Goal: Task Accomplishment & Management: Use online tool/utility

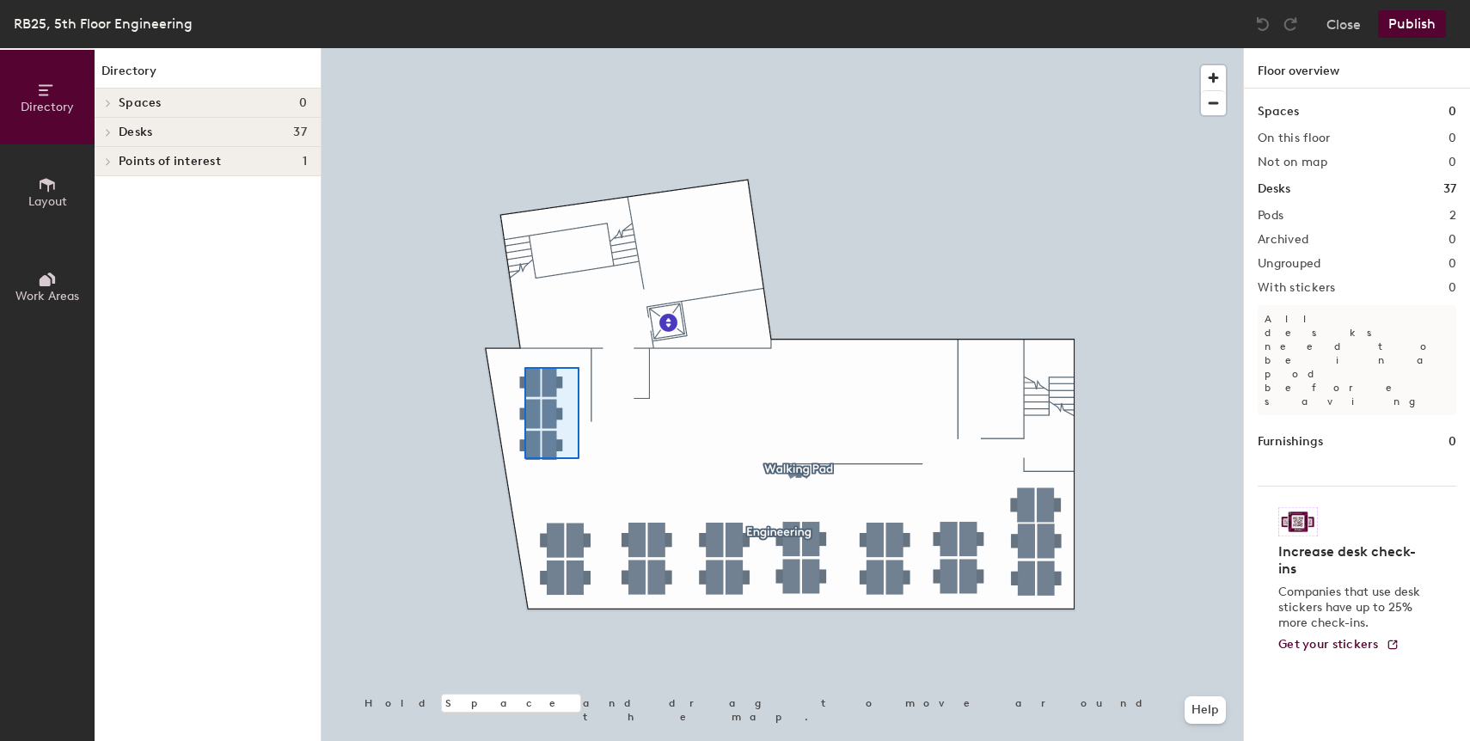
click at [524, 48] on div at bounding box center [783, 48] width 922 height 0
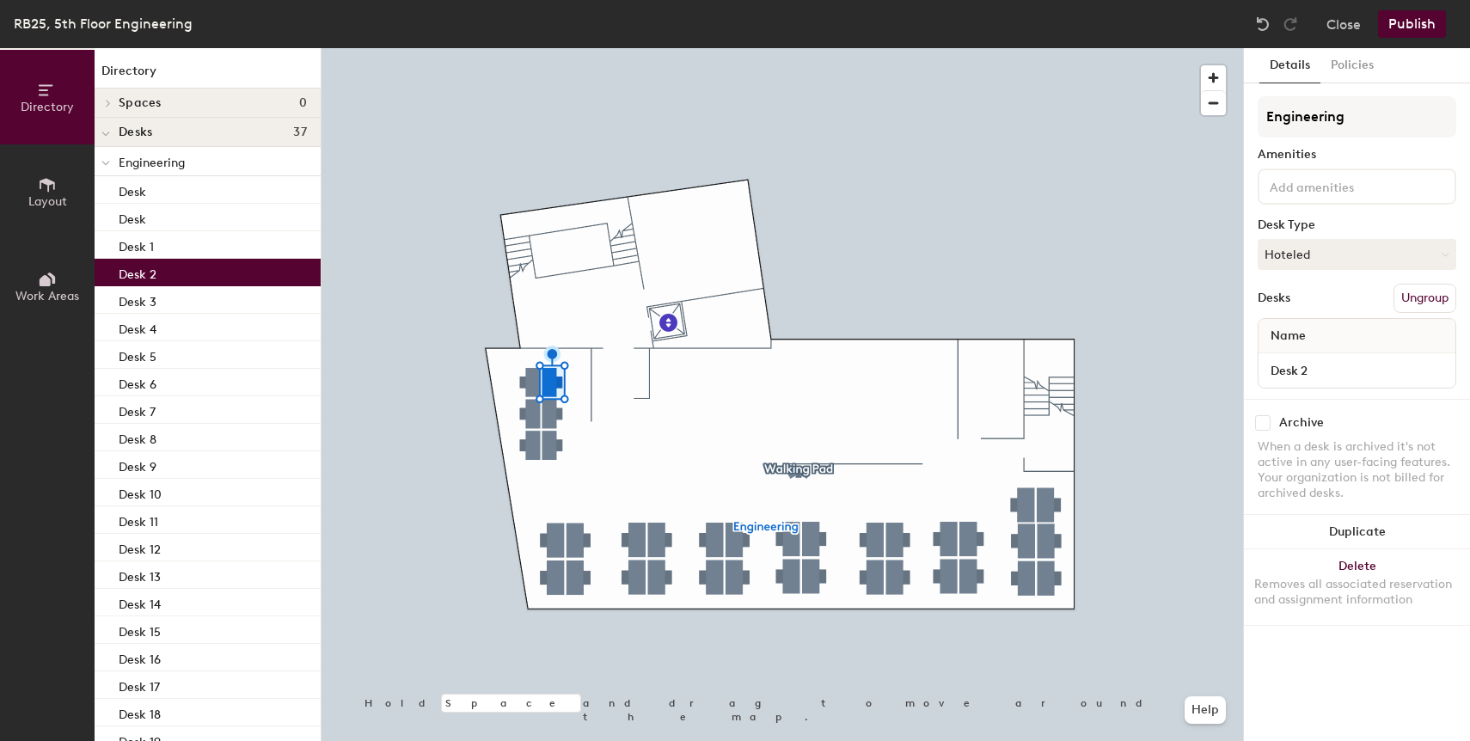
click at [538, 48] on div at bounding box center [783, 48] width 922 height 0
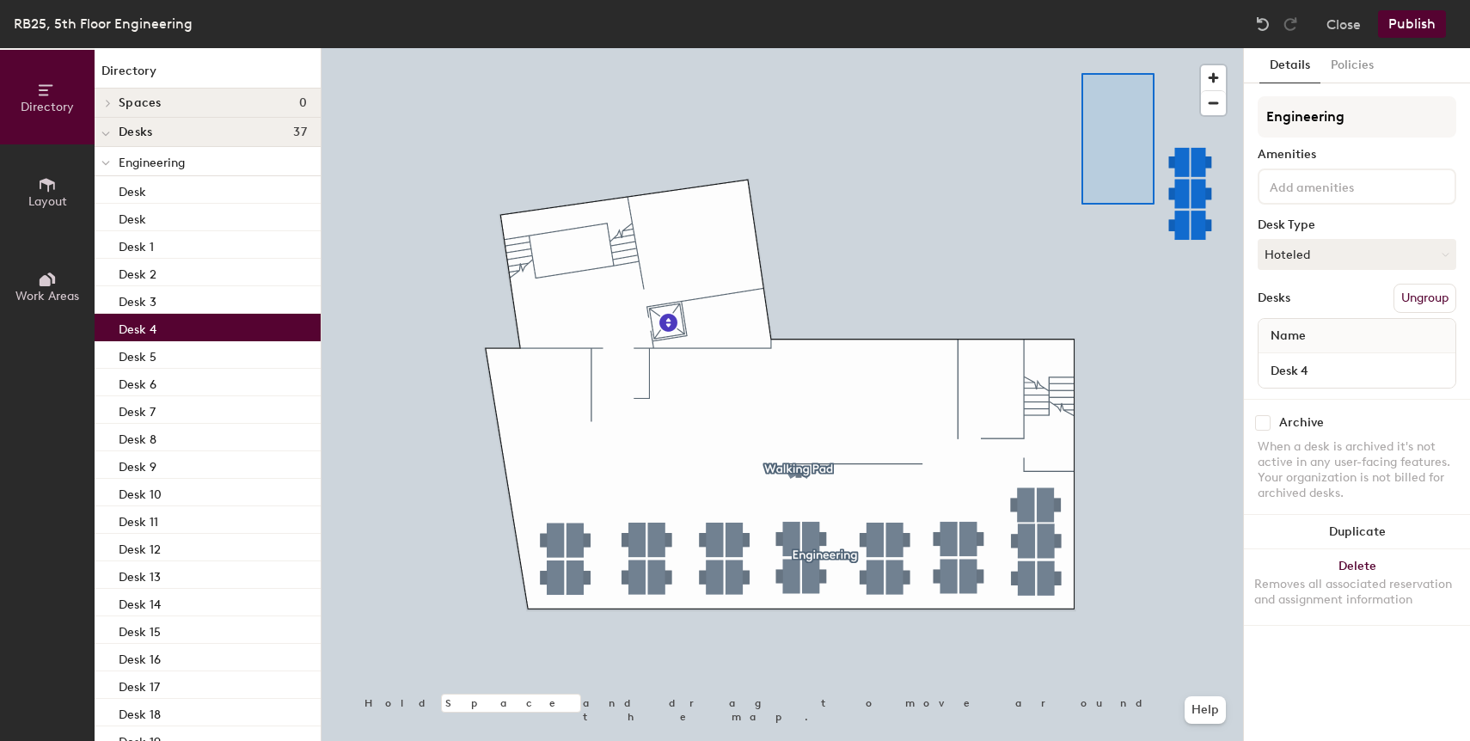
click at [1082, 48] on div at bounding box center [783, 48] width 922 height 0
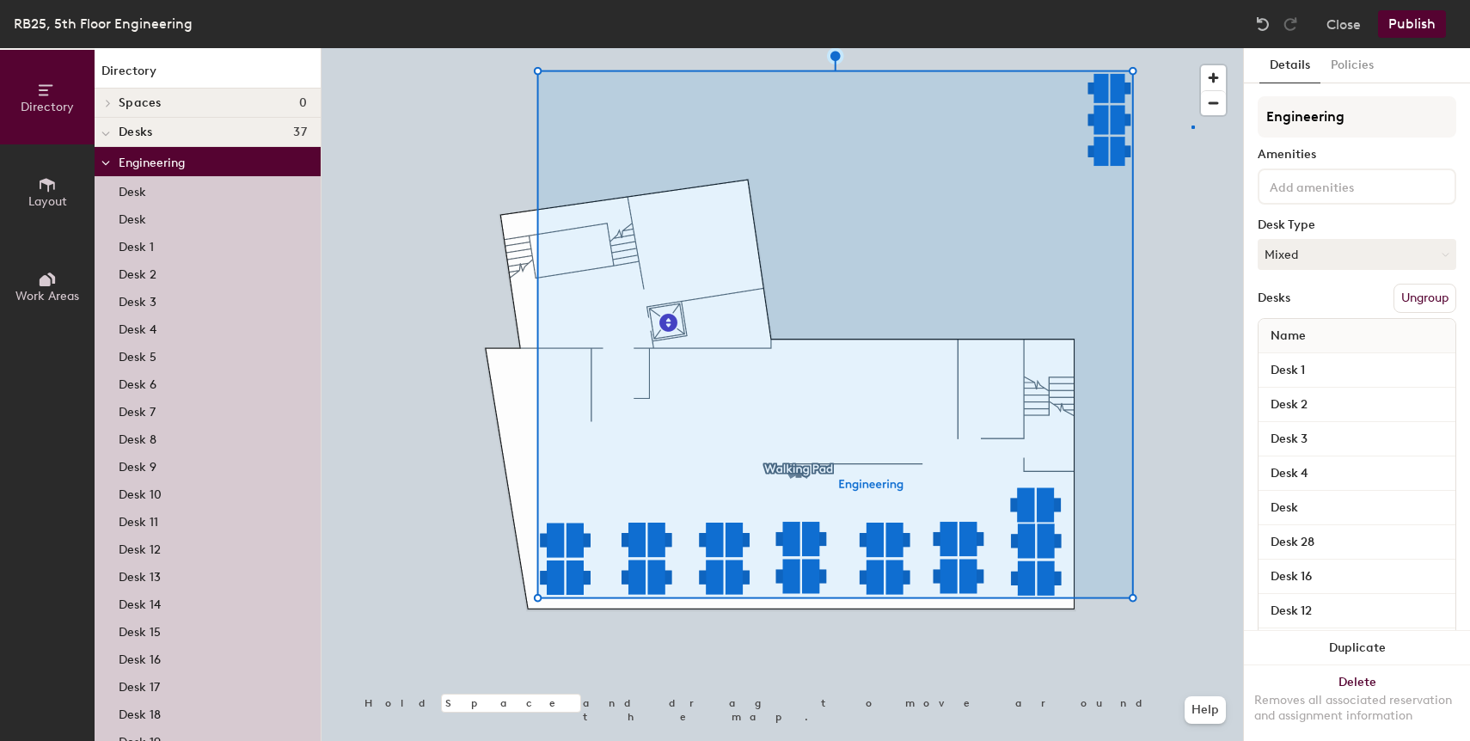
click at [1192, 48] on div at bounding box center [783, 48] width 922 height 0
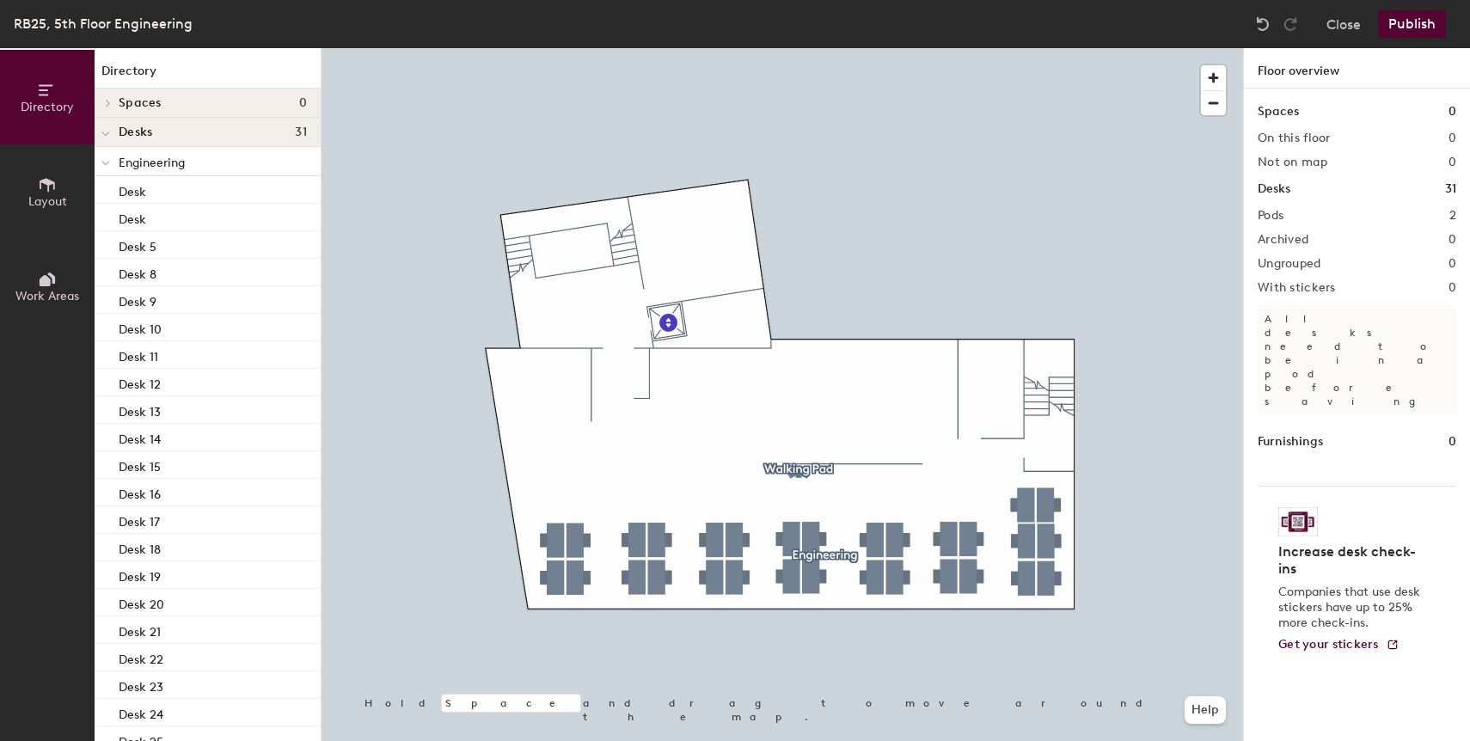
click at [1413, 27] on button "Publish" at bounding box center [1412, 24] width 68 height 28
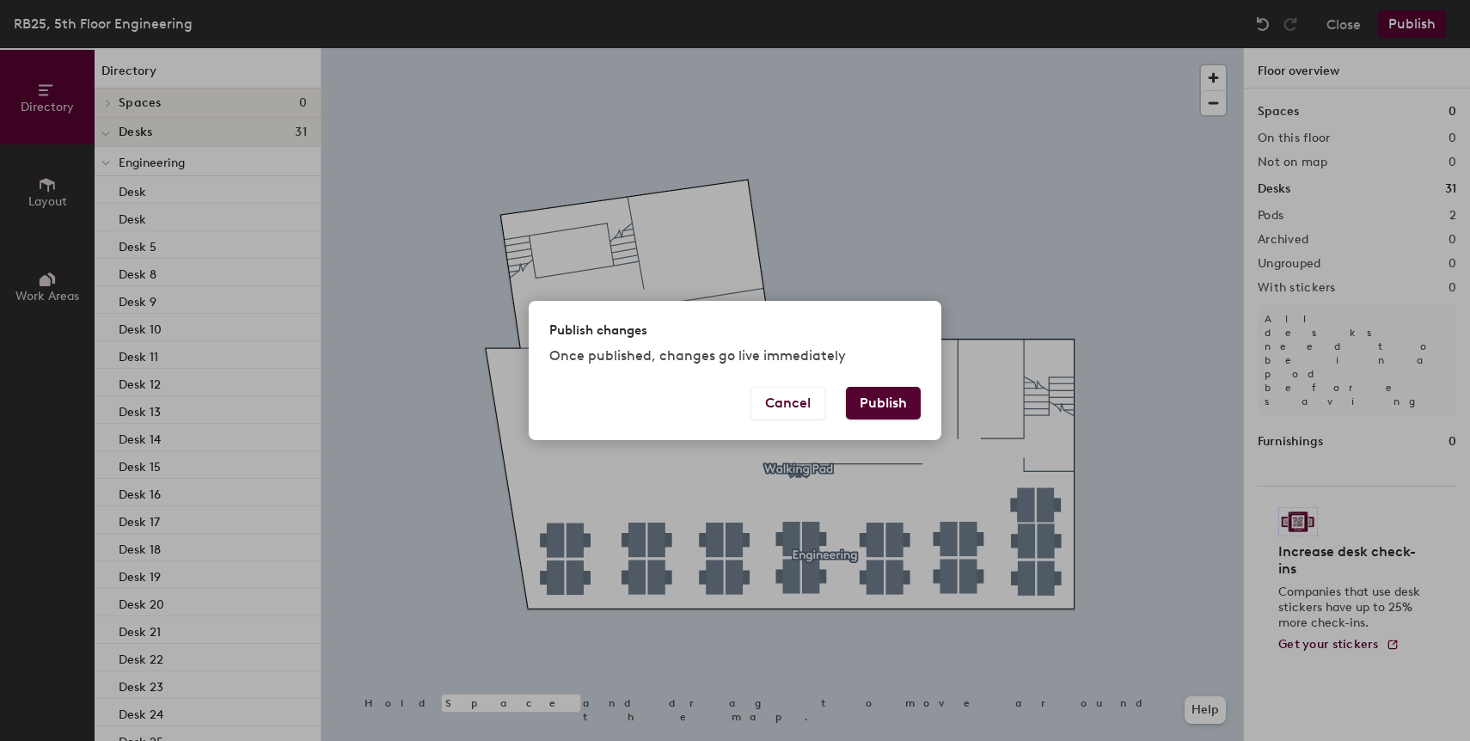
click at [898, 391] on button "Publish" at bounding box center [883, 403] width 75 height 33
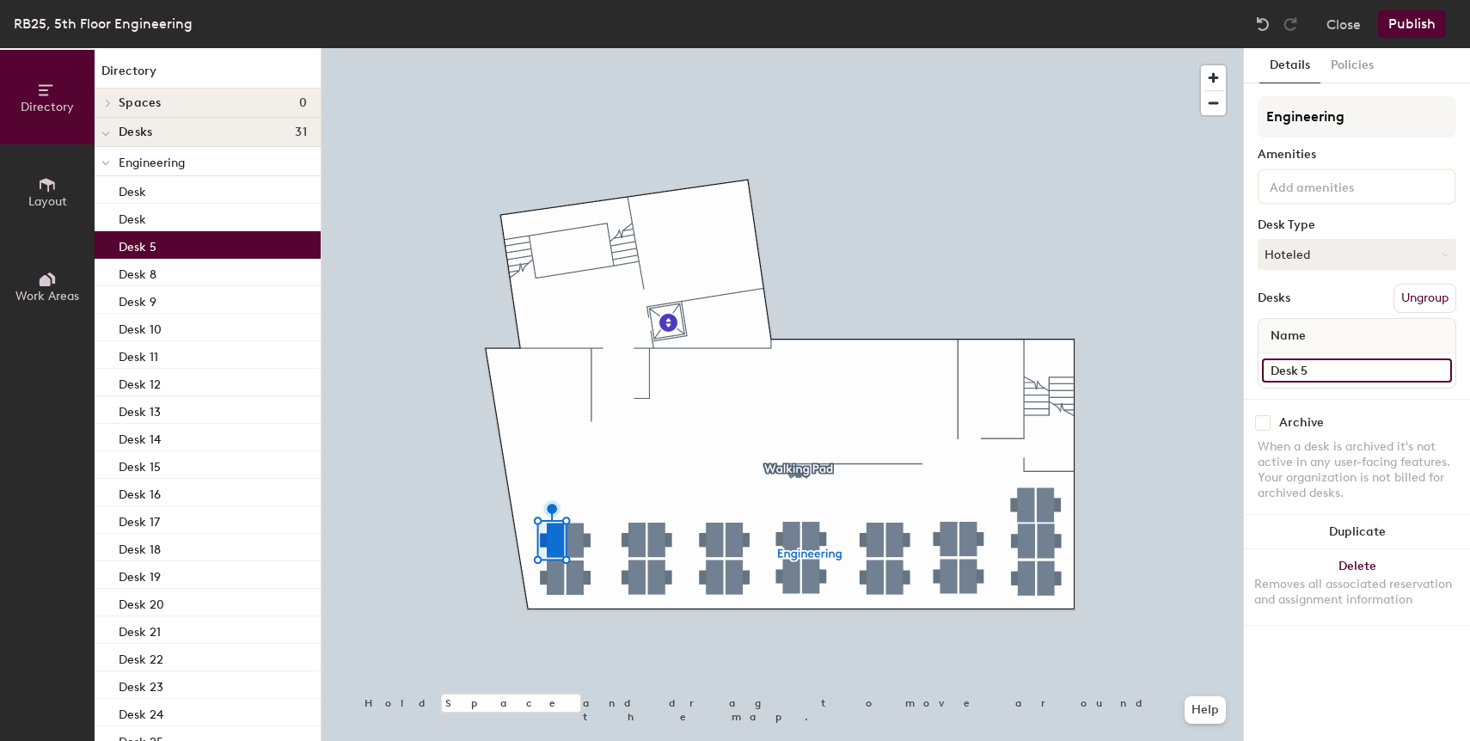
click at [1316, 371] on input "Desk 5" at bounding box center [1357, 370] width 190 height 24
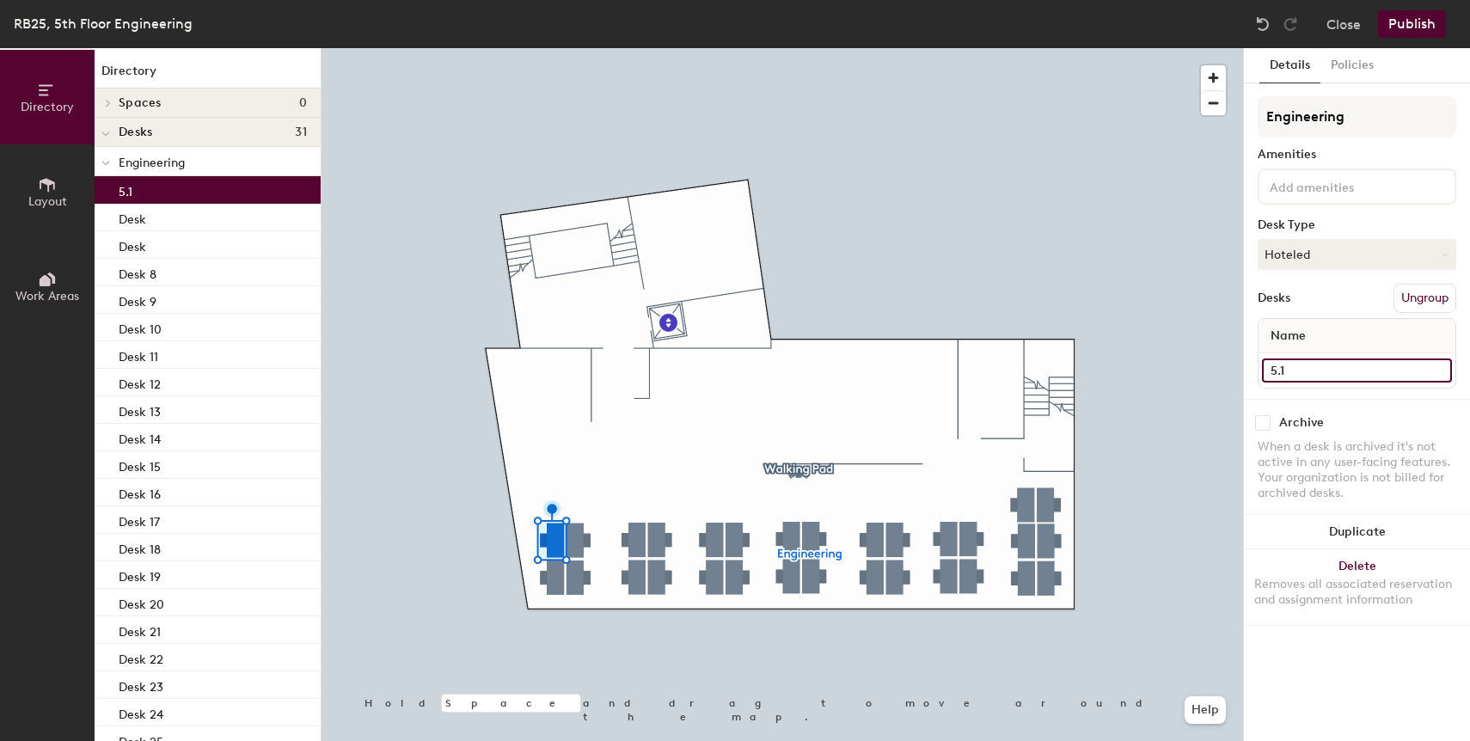
click at [1237, 366] on div "Directory Layout Work Areas Directory Spaces 0 Desks 31 Engineering 5.1 Desk De…" at bounding box center [735, 394] width 1470 height 693
type input "5.1"
drag, startPoint x: 1348, startPoint y: 367, endPoint x: 1247, endPoint y: 367, distance: 101.4
click at [546, 48] on div at bounding box center [783, 48] width 922 height 0
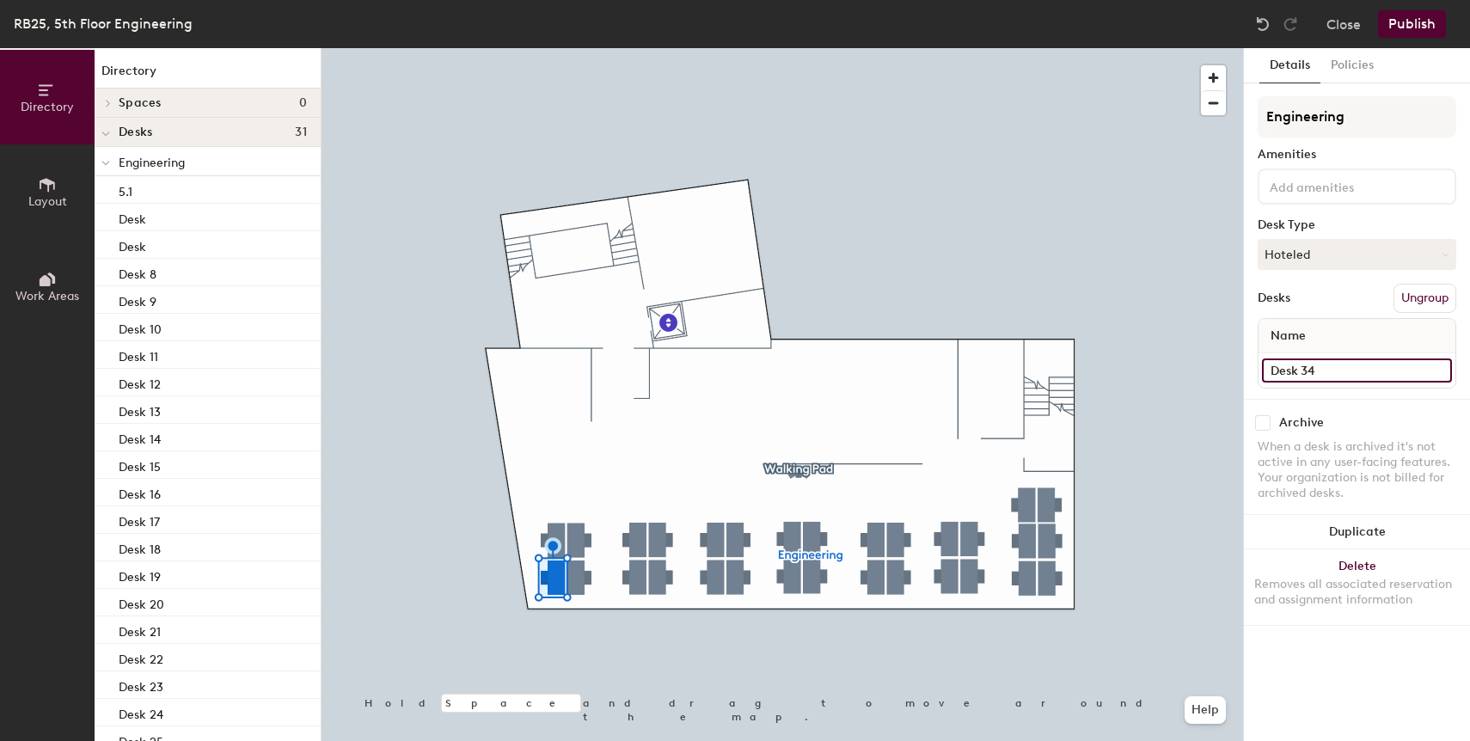
click at [1302, 369] on input "Desk 34" at bounding box center [1357, 370] width 190 height 24
paste input "5.1"
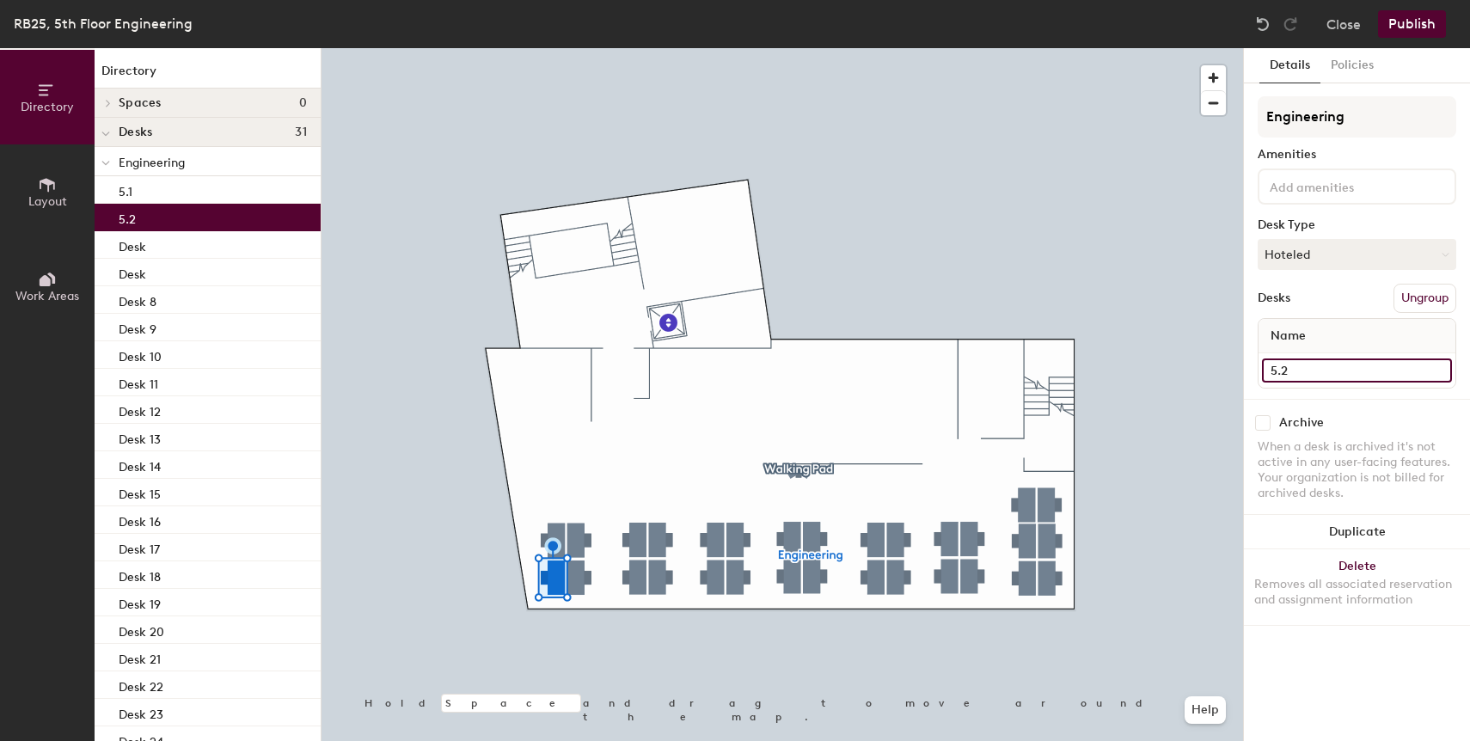
type input "5.2"
click at [585, 48] on div at bounding box center [783, 48] width 922 height 0
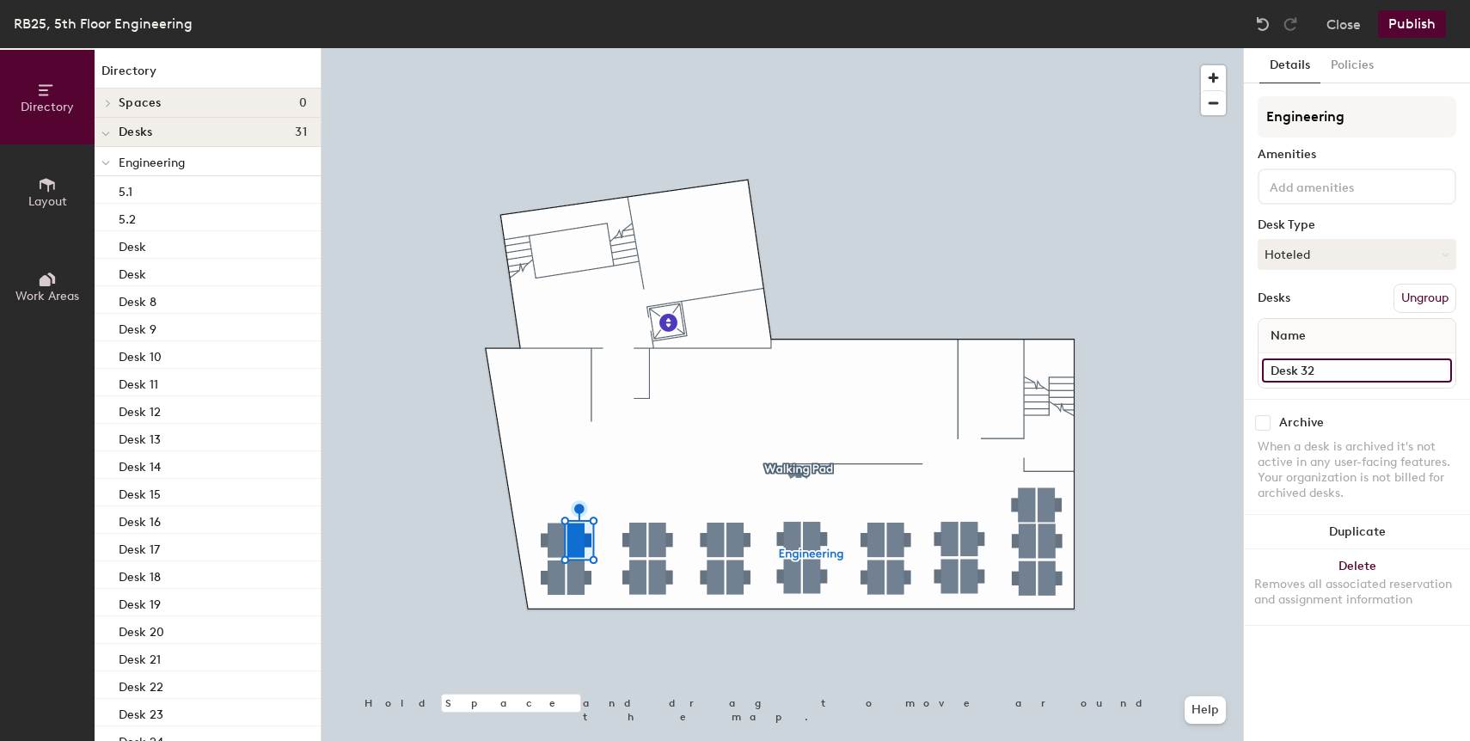
click at [1336, 378] on input "Desk 32" at bounding box center [1357, 370] width 190 height 24
paste input "5.1"
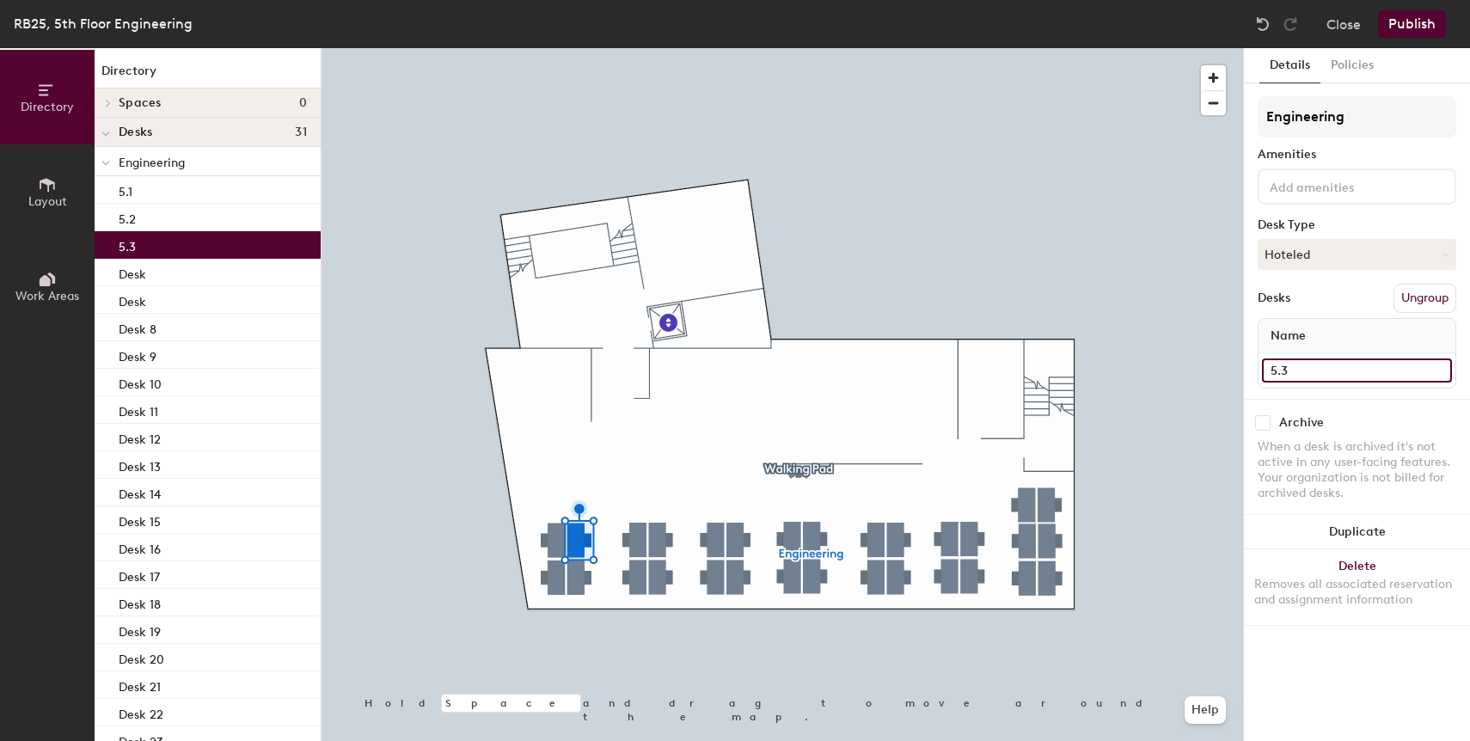
type input "5.3"
click at [577, 48] on div at bounding box center [783, 48] width 922 height 0
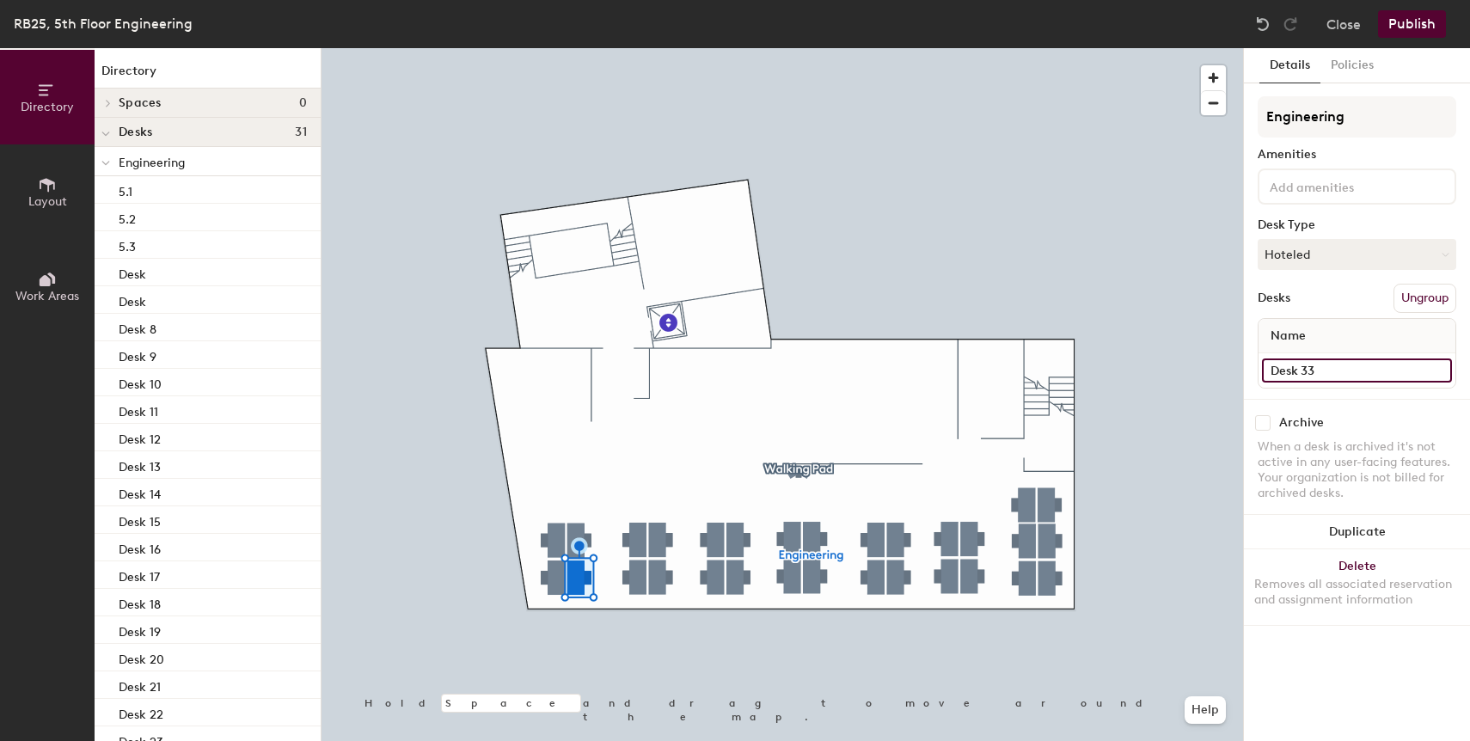
click at [1343, 363] on input "Desk 33" at bounding box center [1357, 370] width 190 height 24
paste input "5.1"
type input "5.4"
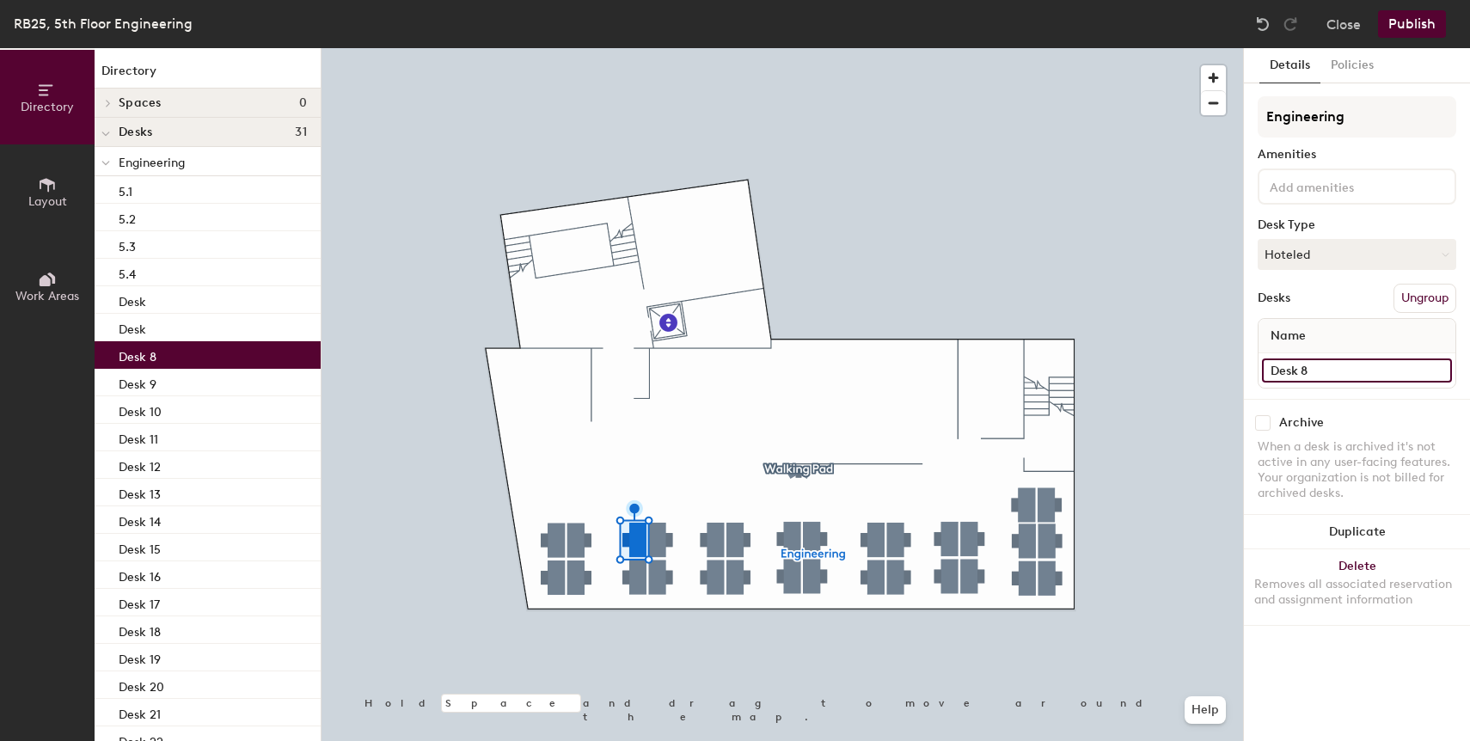
click at [1345, 365] on input "Desk 8" at bounding box center [1357, 370] width 190 height 24
paste input "5.1"
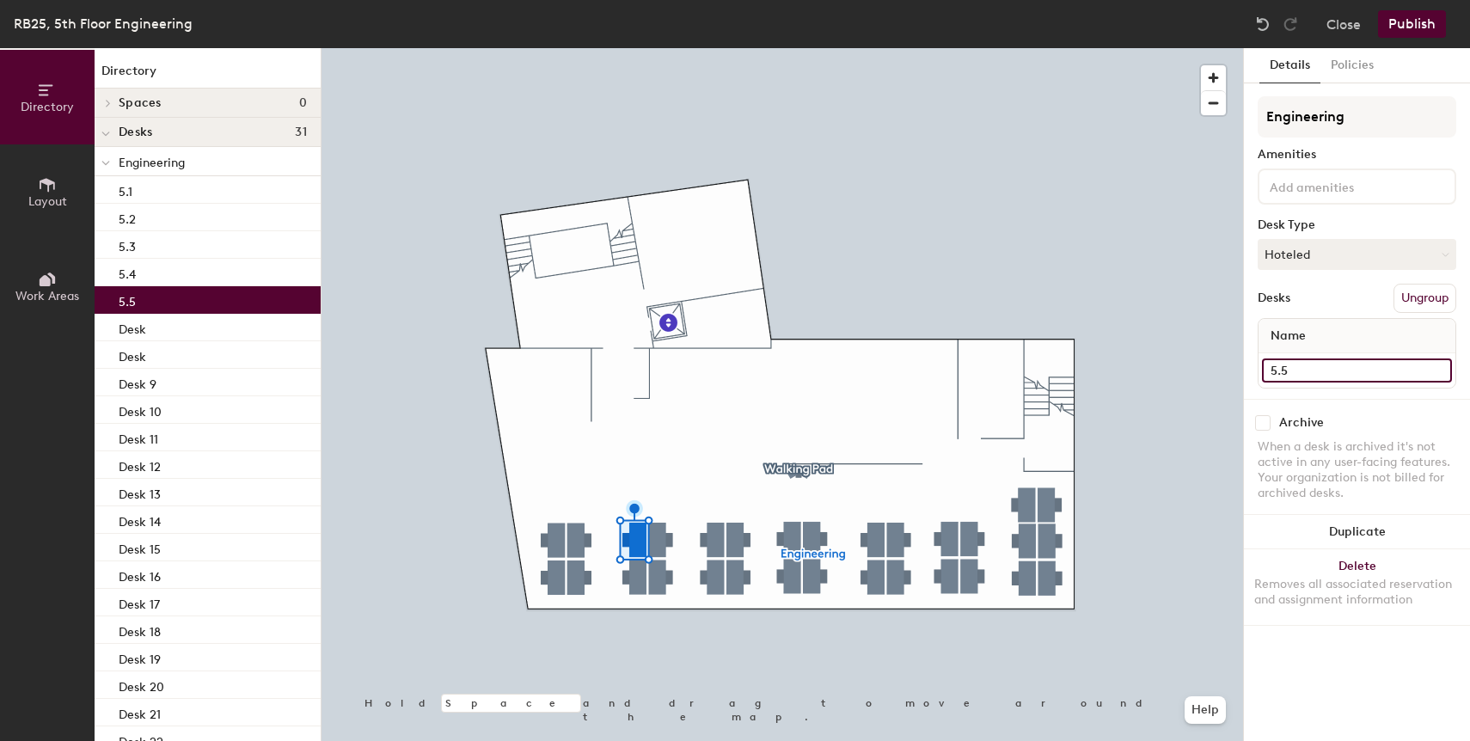
type input "5.5"
click at [640, 48] on div at bounding box center [783, 48] width 922 height 0
click at [1329, 370] on input "Desk 31" at bounding box center [1357, 370] width 190 height 24
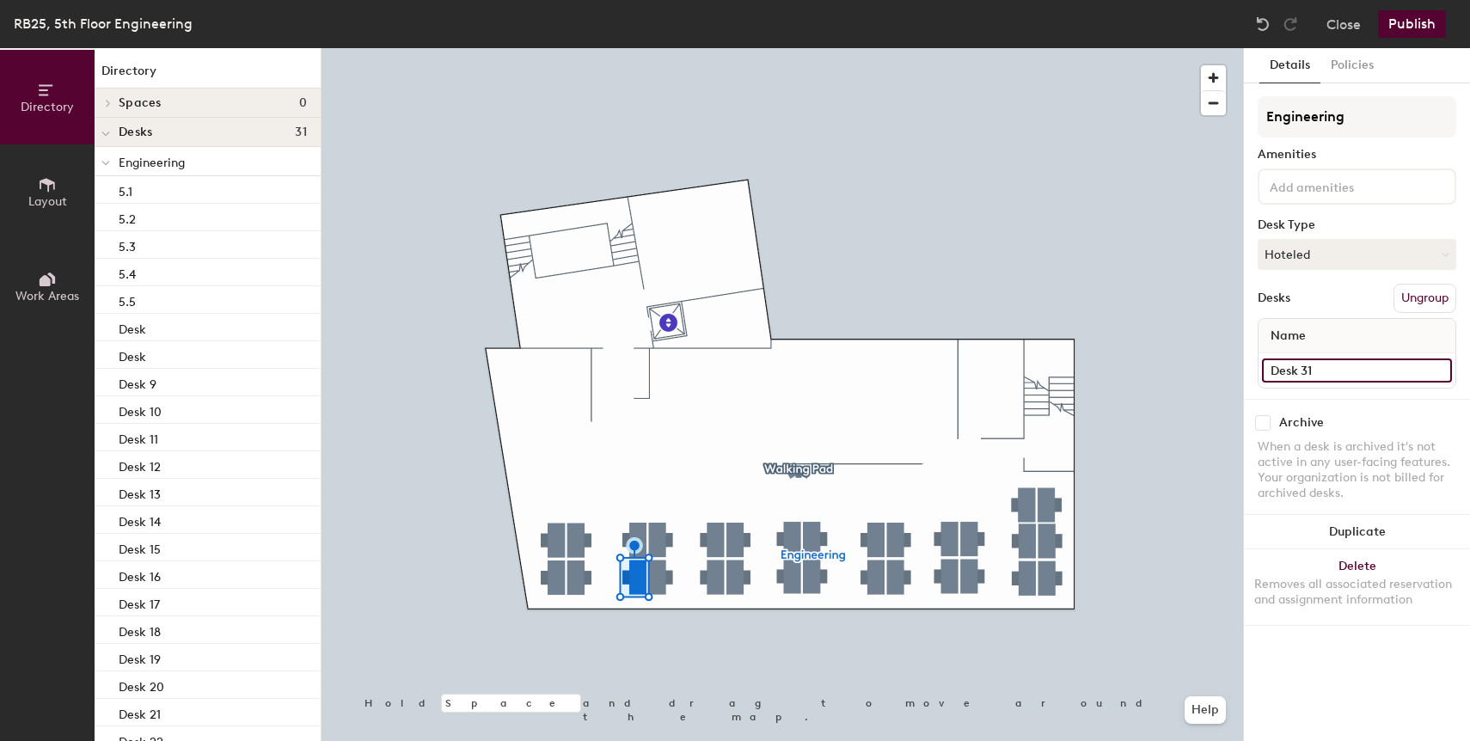
paste input "5."
type input "5.6"
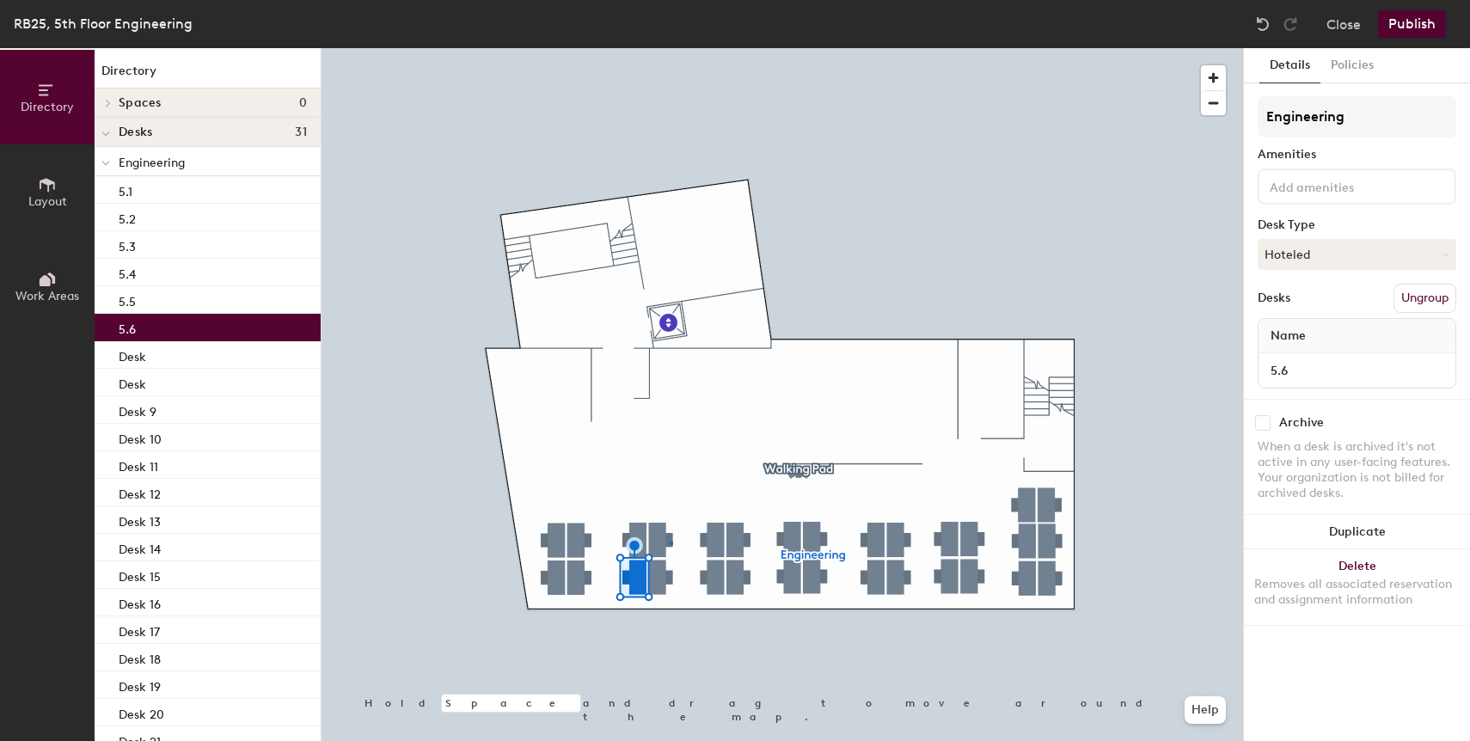
click at [670, 48] on div at bounding box center [783, 48] width 922 height 0
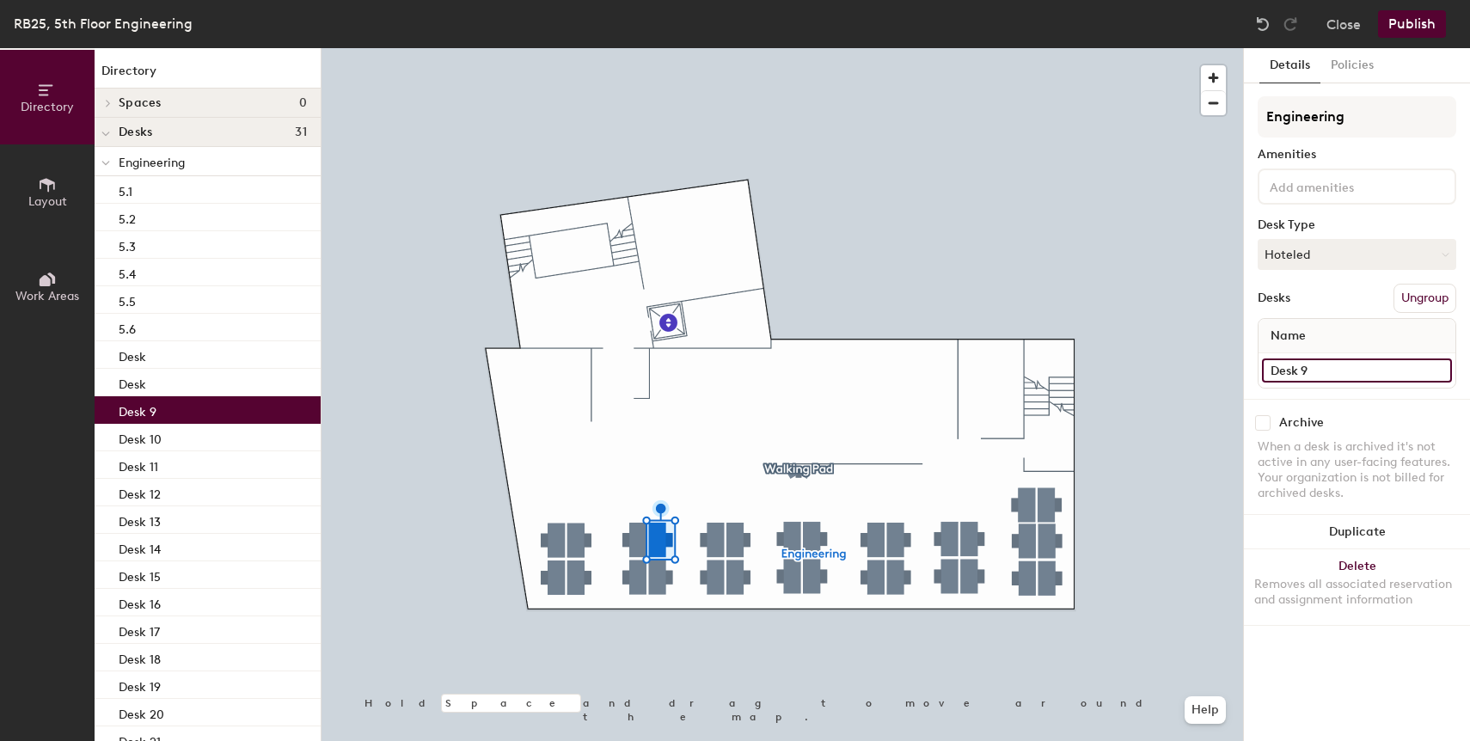
click at [1302, 372] on input "Desk 9" at bounding box center [1357, 370] width 190 height 24
paste input "5.1"
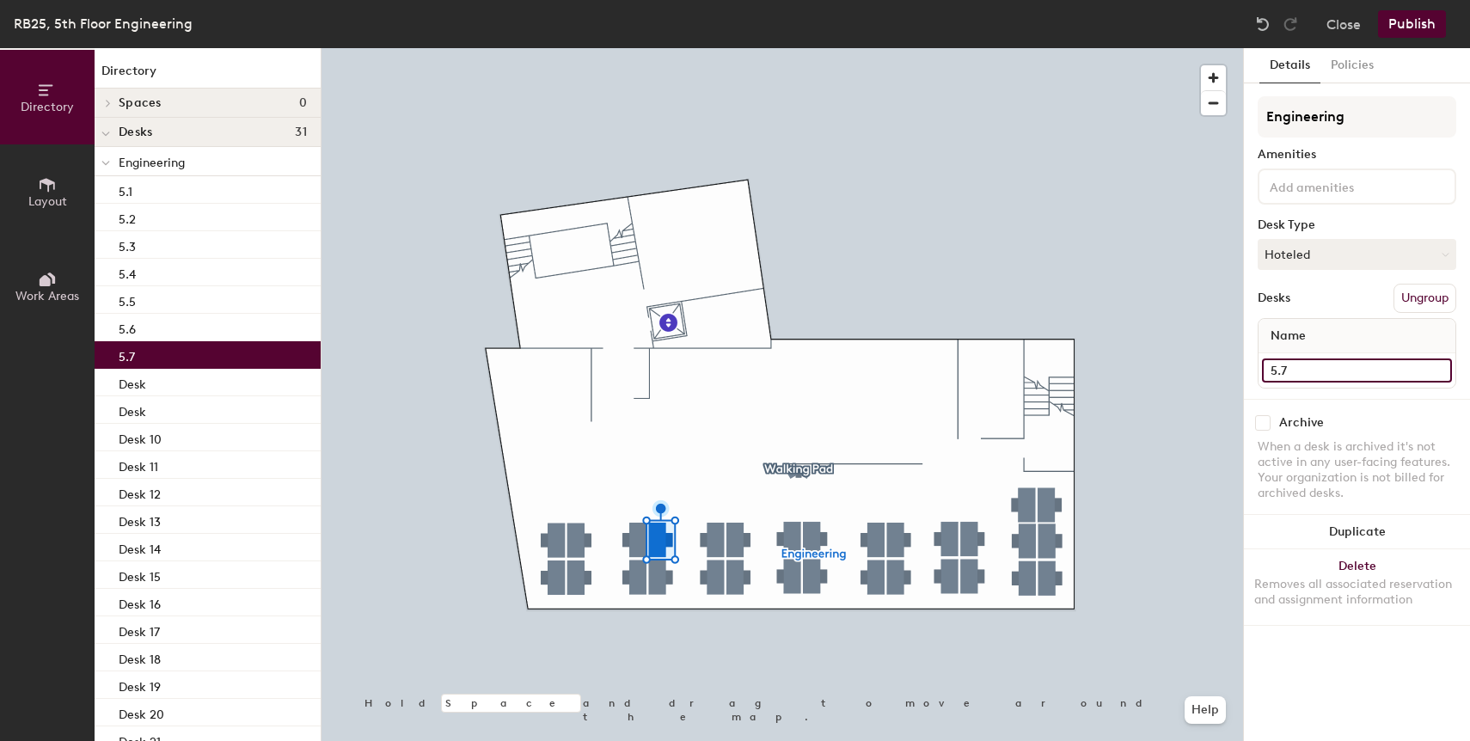
type input "5.7"
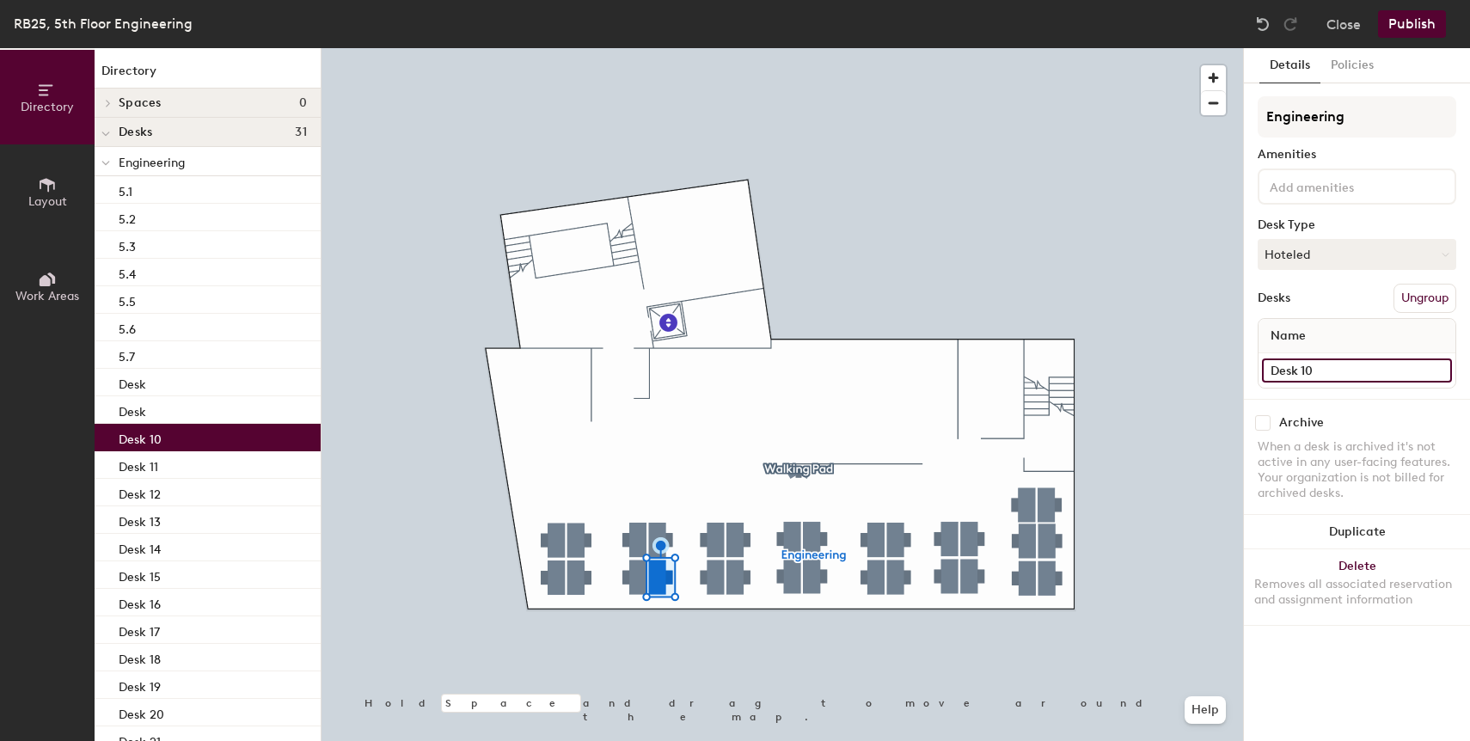
click at [1278, 373] on input "Desk 10" at bounding box center [1357, 370] width 190 height 24
paste input "5.1"
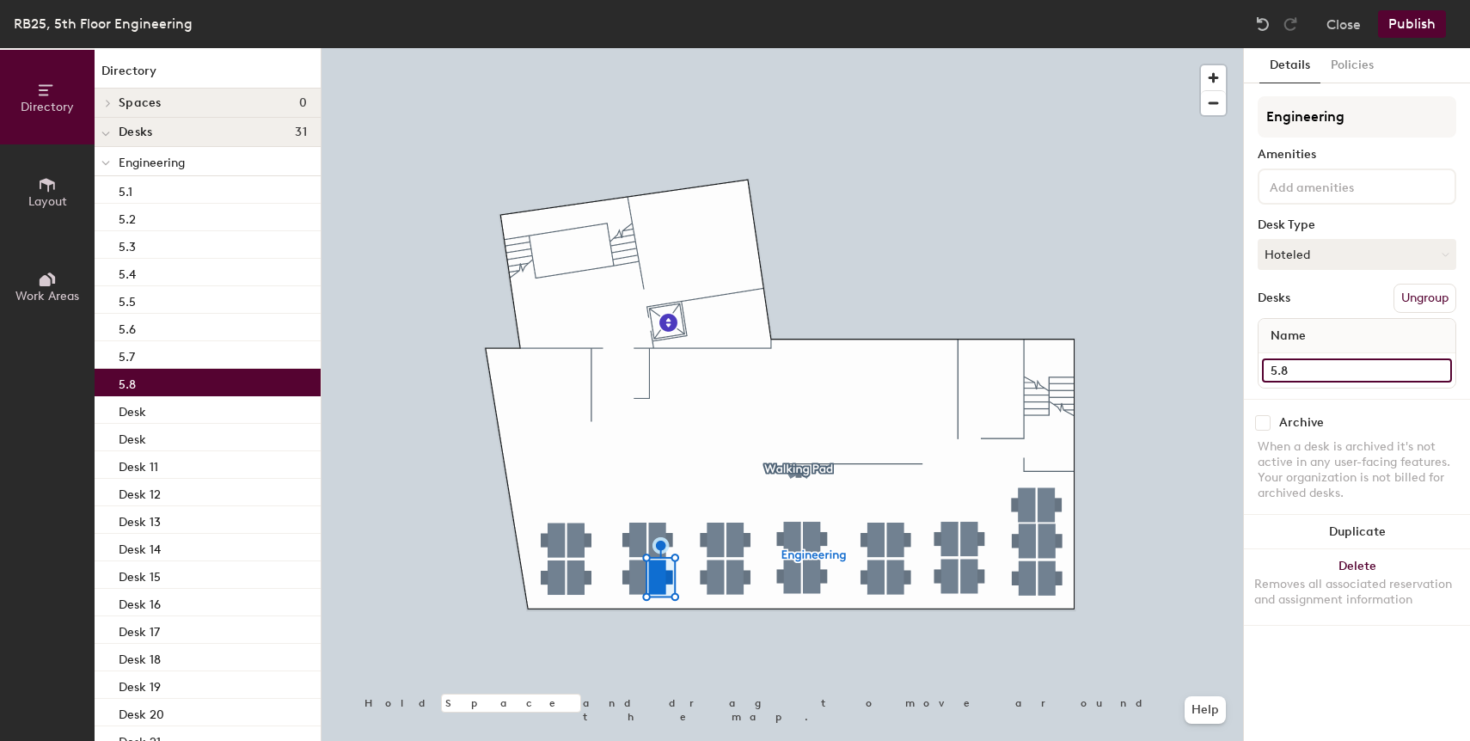
type input "5.8"
click at [720, 48] on div at bounding box center [783, 48] width 922 height 0
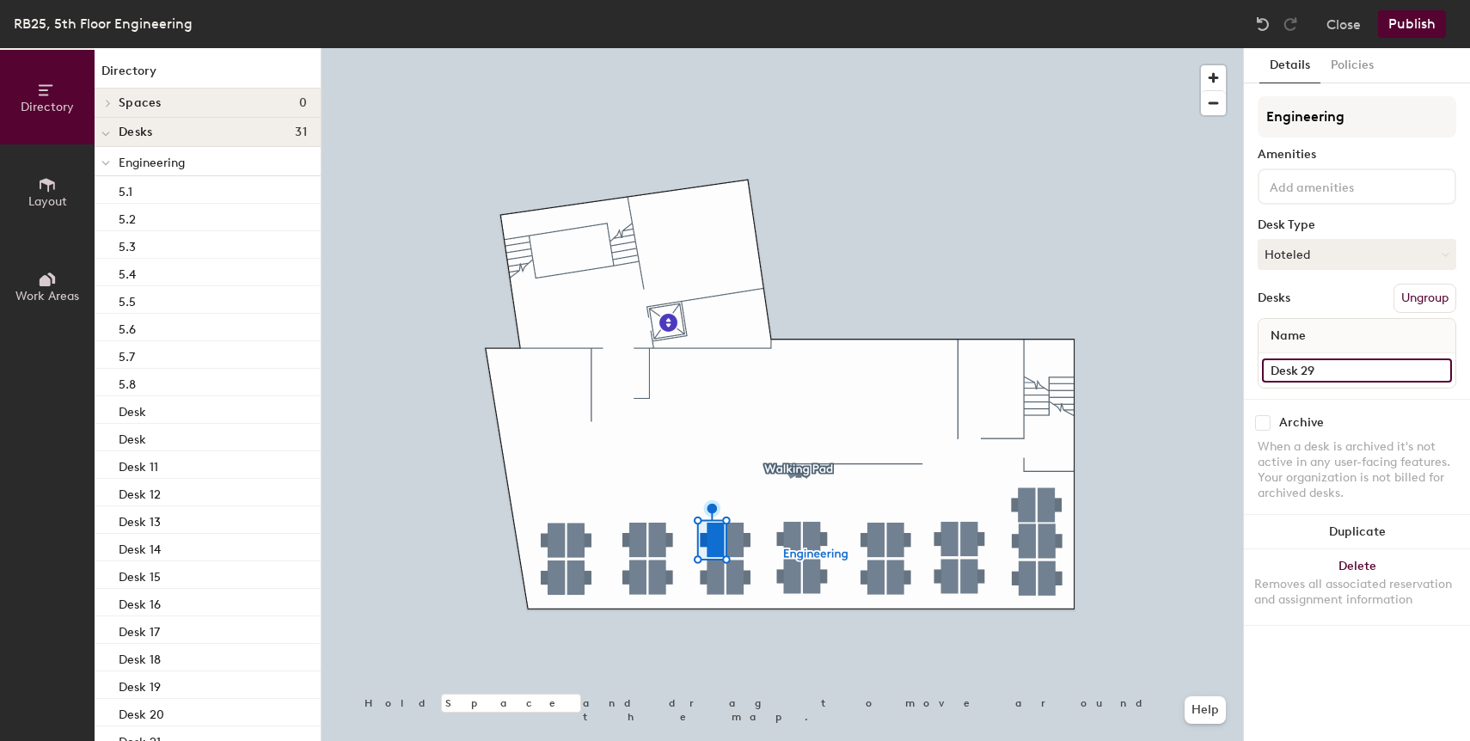
click at [1329, 368] on input "Desk 29" at bounding box center [1357, 370] width 190 height 24
paste input "5.1"
type input "5.9"
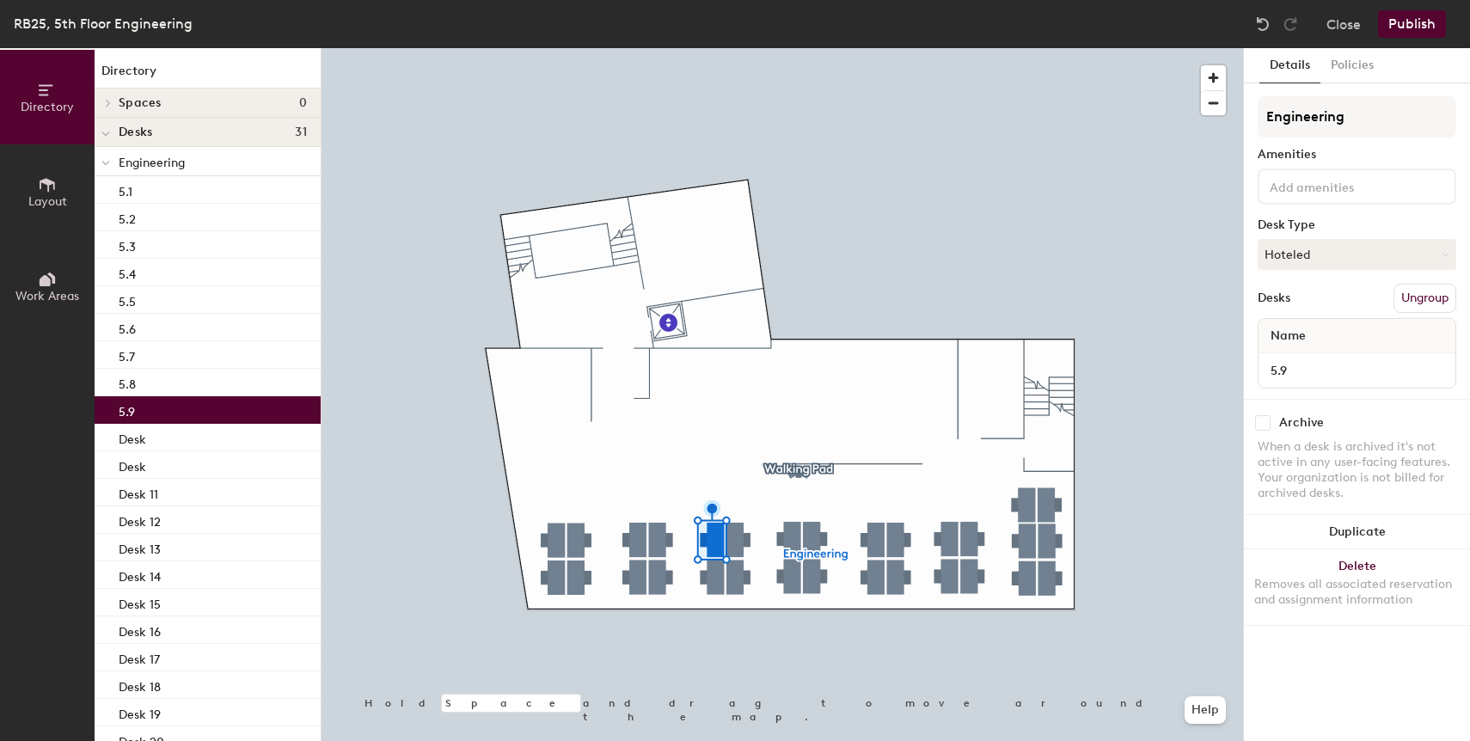
click at [707, 48] on div at bounding box center [783, 48] width 922 height 0
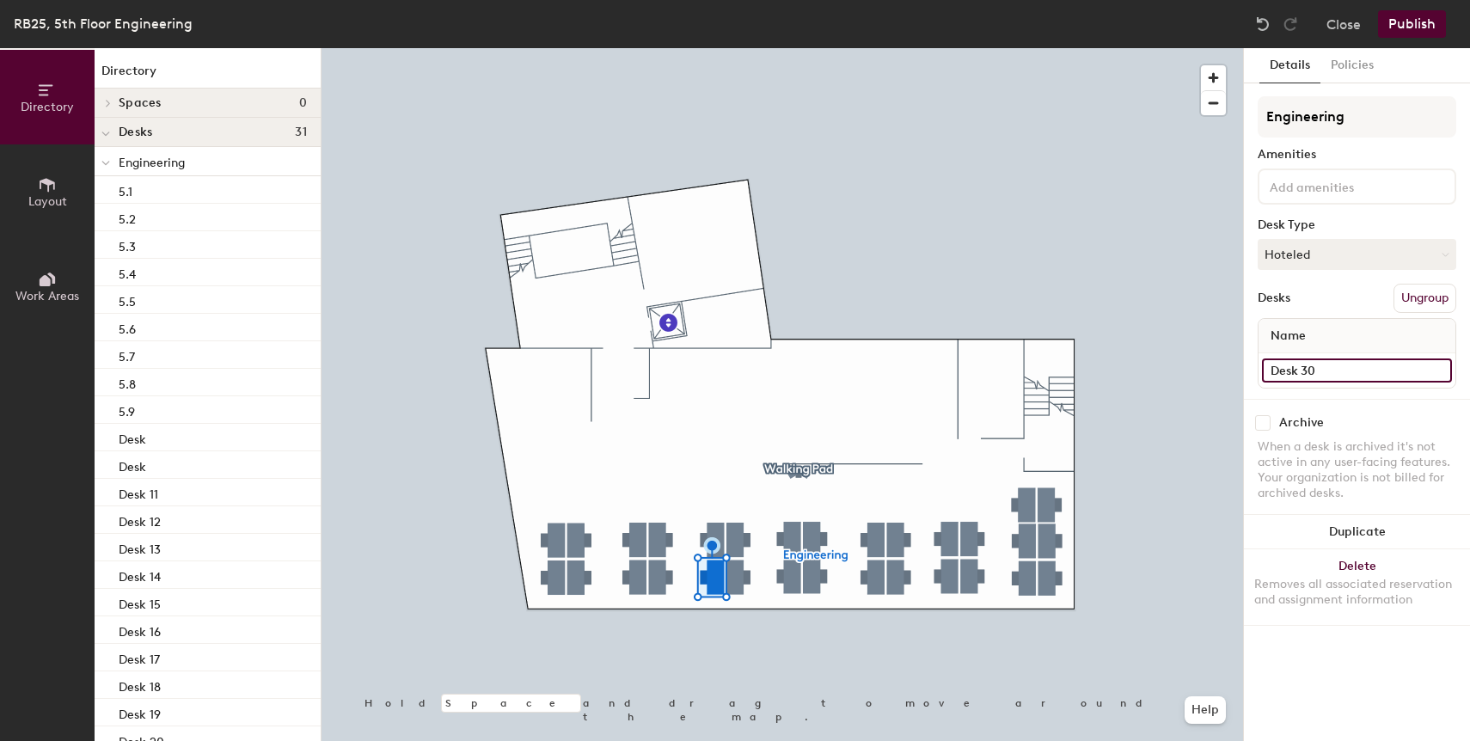
click at [1315, 370] on input "Desk 30" at bounding box center [1357, 370] width 190 height 24
paste input "5.1"
type input "5.10"
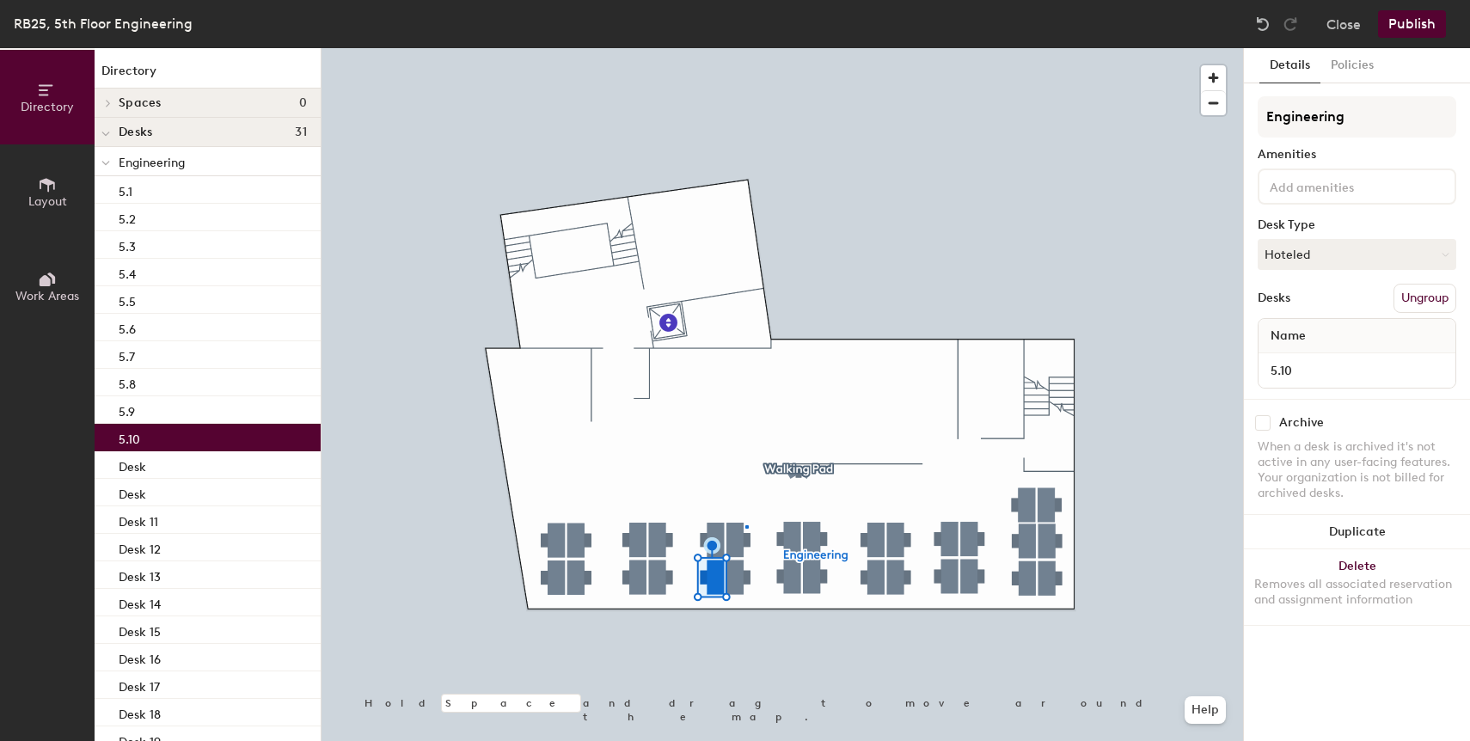
click at [745, 48] on div at bounding box center [783, 48] width 922 height 0
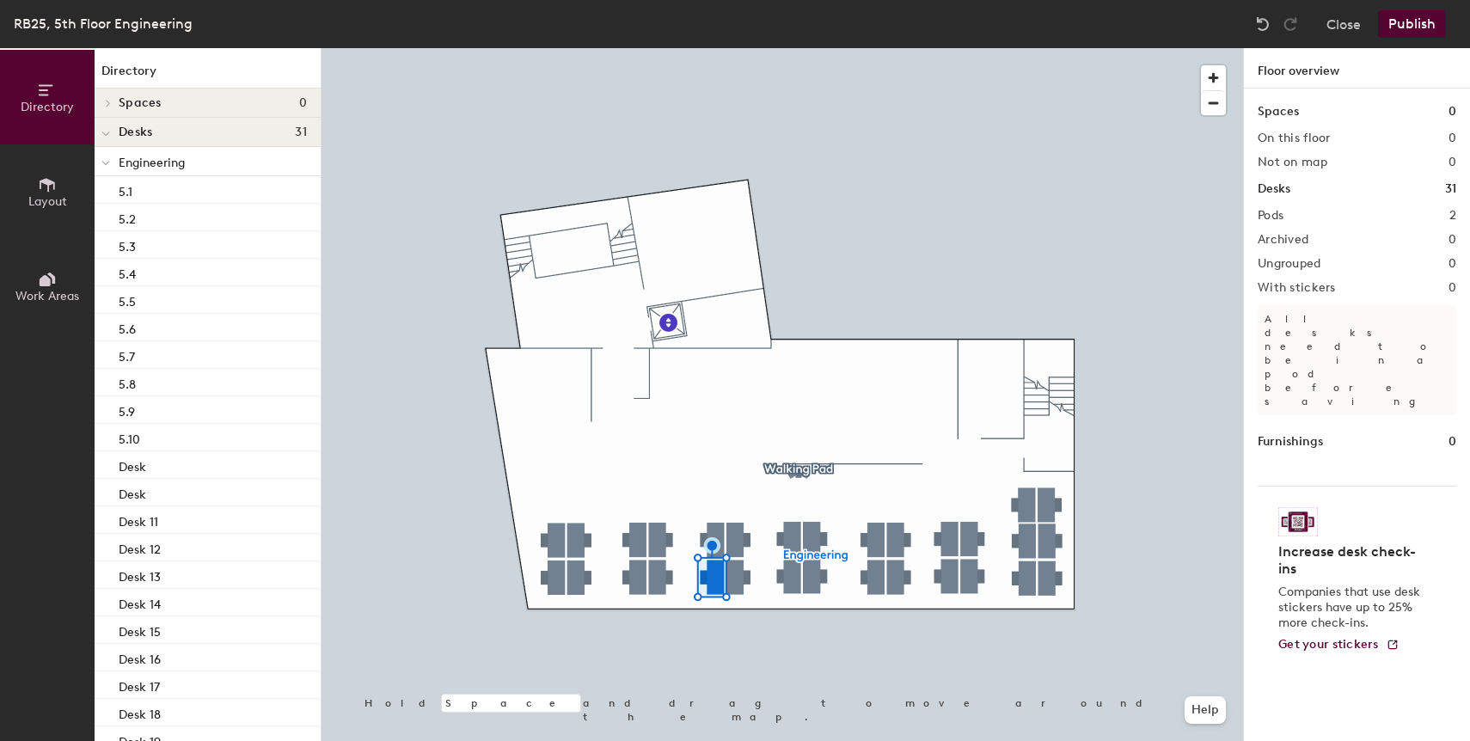
click at [745, 48] on div at bounding box center [783, 48] width 922 height 0
click at [737, 48] on div at bounding box center [783, 48] width 922 height 0
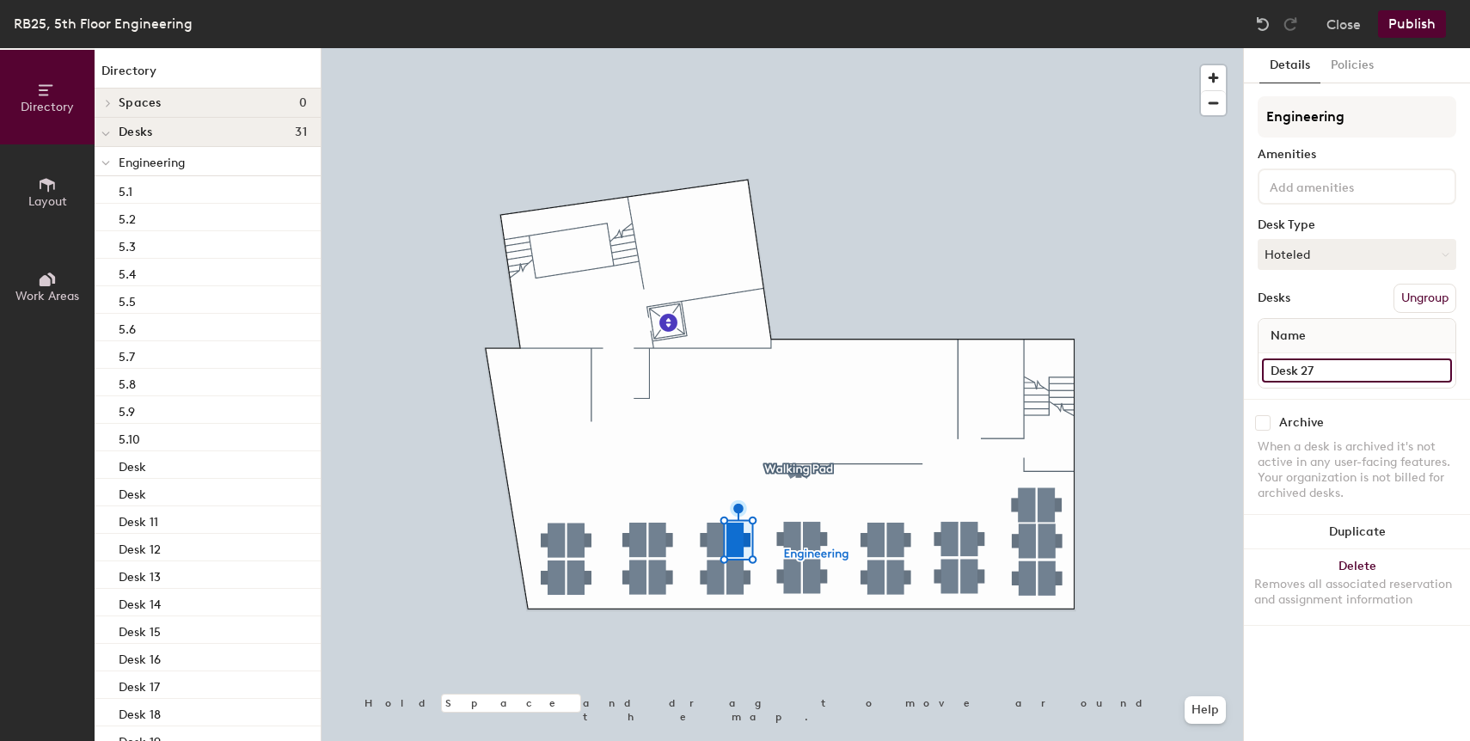
click at [1306, 366] on input "Desk 27" at bounding box center [1357, 370] width 190 height 24
paste input "5.10"
type input "5.11"
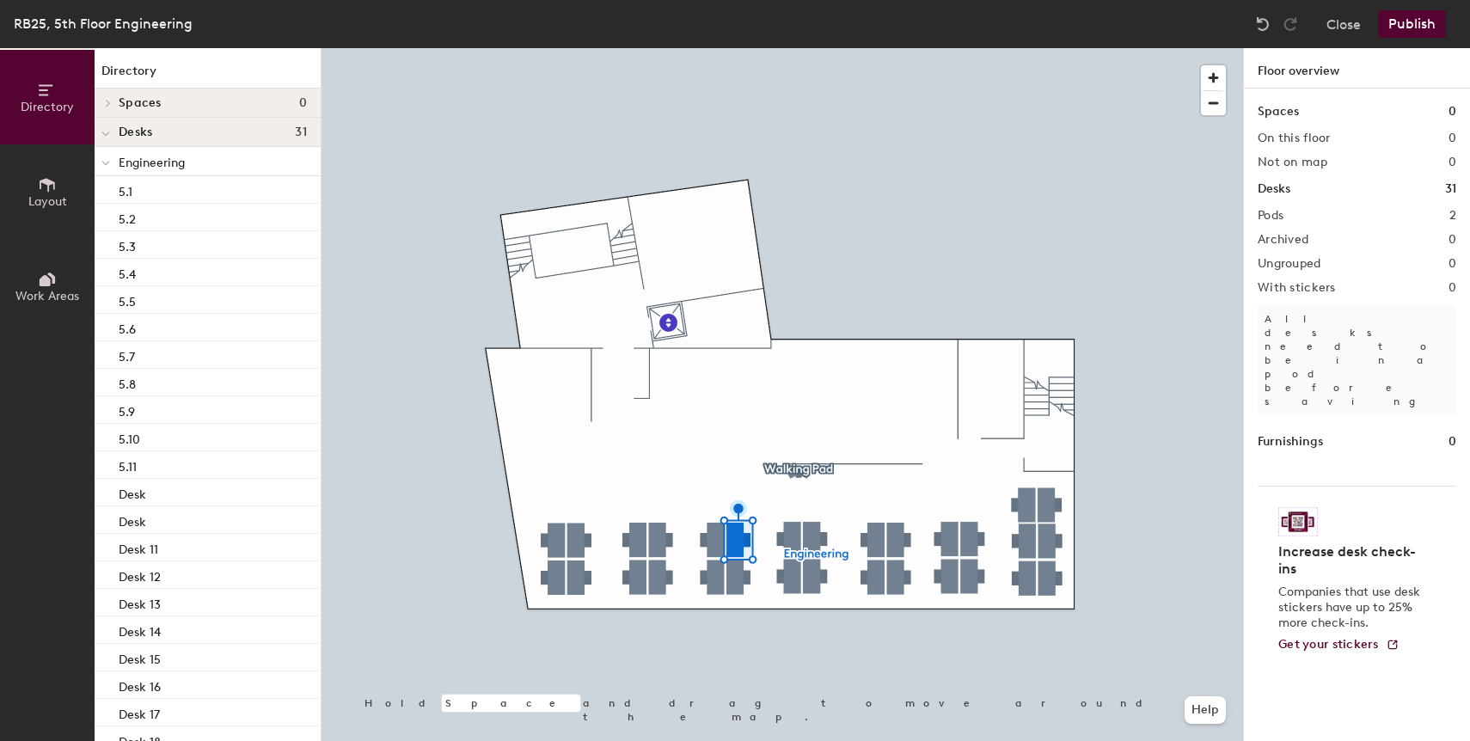
click at [733, 48] on div at bounding box center [783, 48] width 922 height 0
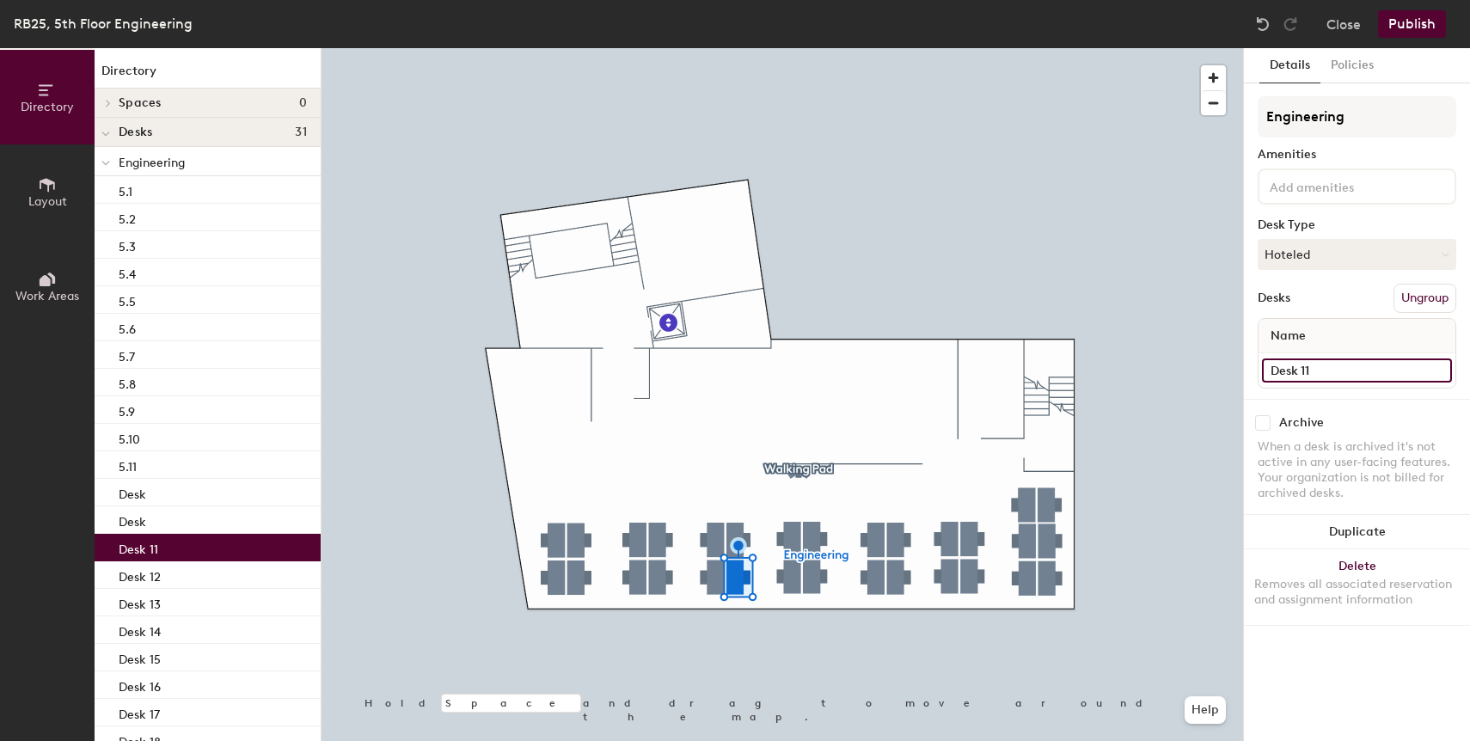
click at [1333, 374] on input "Desk 11" at bounding box center [1357, 370] width 190 height 24
paste input "5.10"
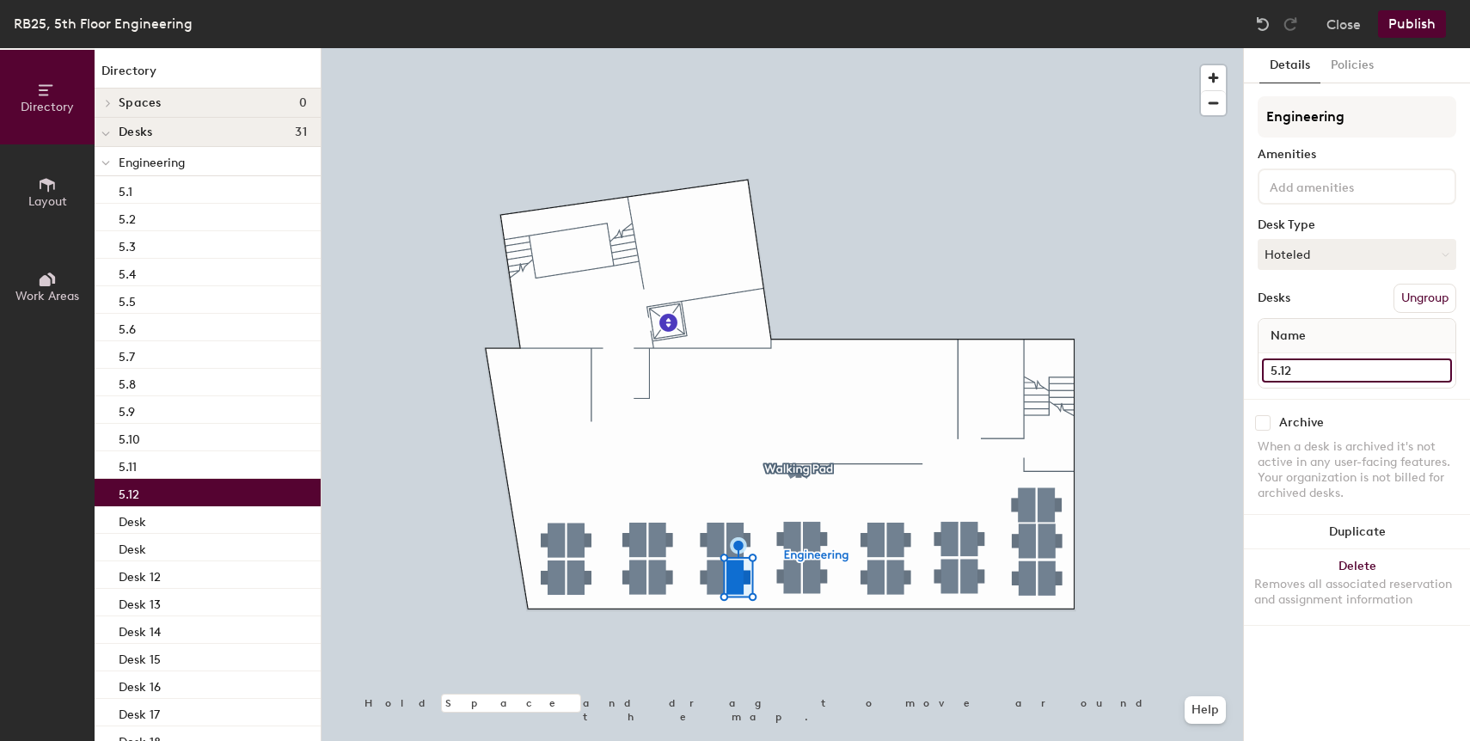
type input "5.12"
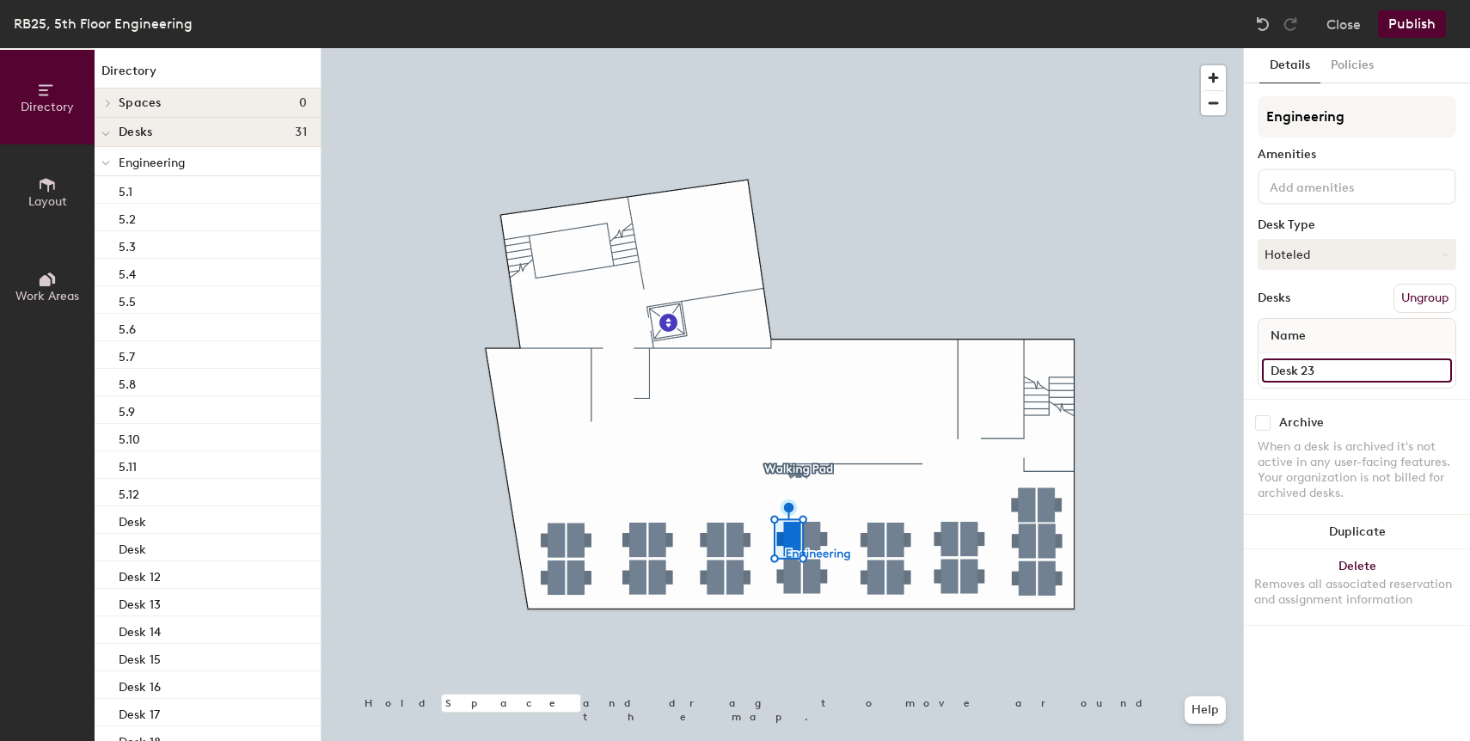
click at [1314, 375] on input "Desk 23" at bounding box center [1357, 370] width 190 height 24
paste input "5.10"
type input "5.13"
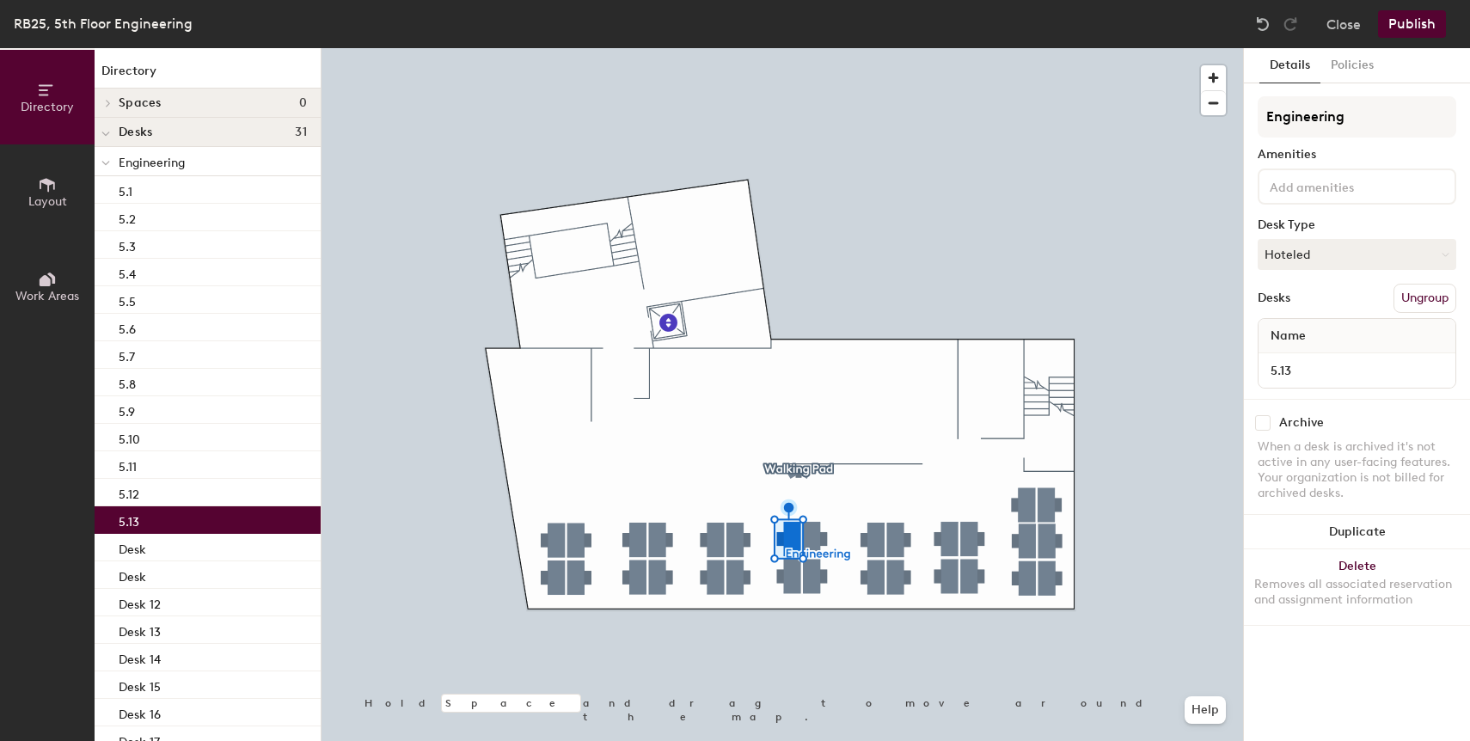
click at [740, 48] on div at bounding box center [783, 48] width 922 height 0
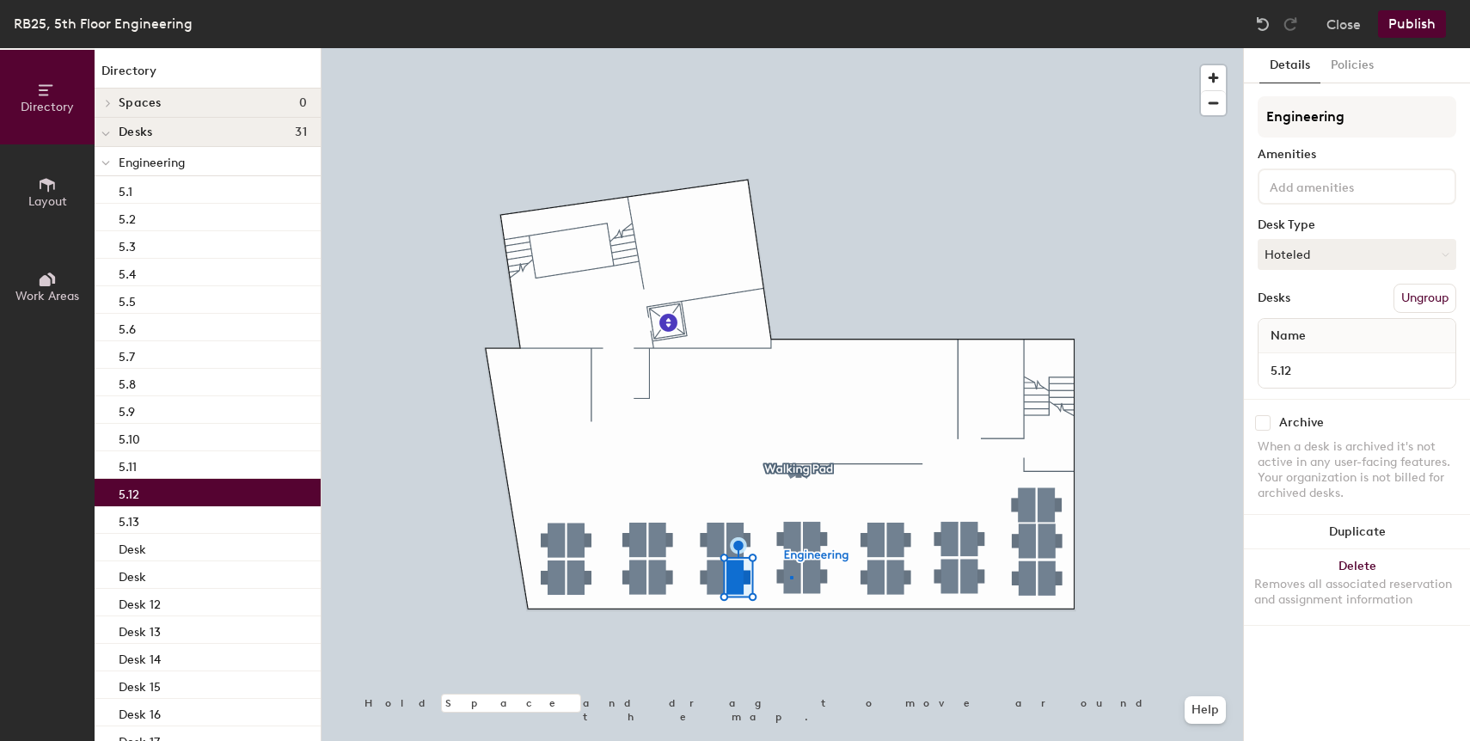
click at [790, 48] on div at bounding box center [783, 48] width 922 height 0
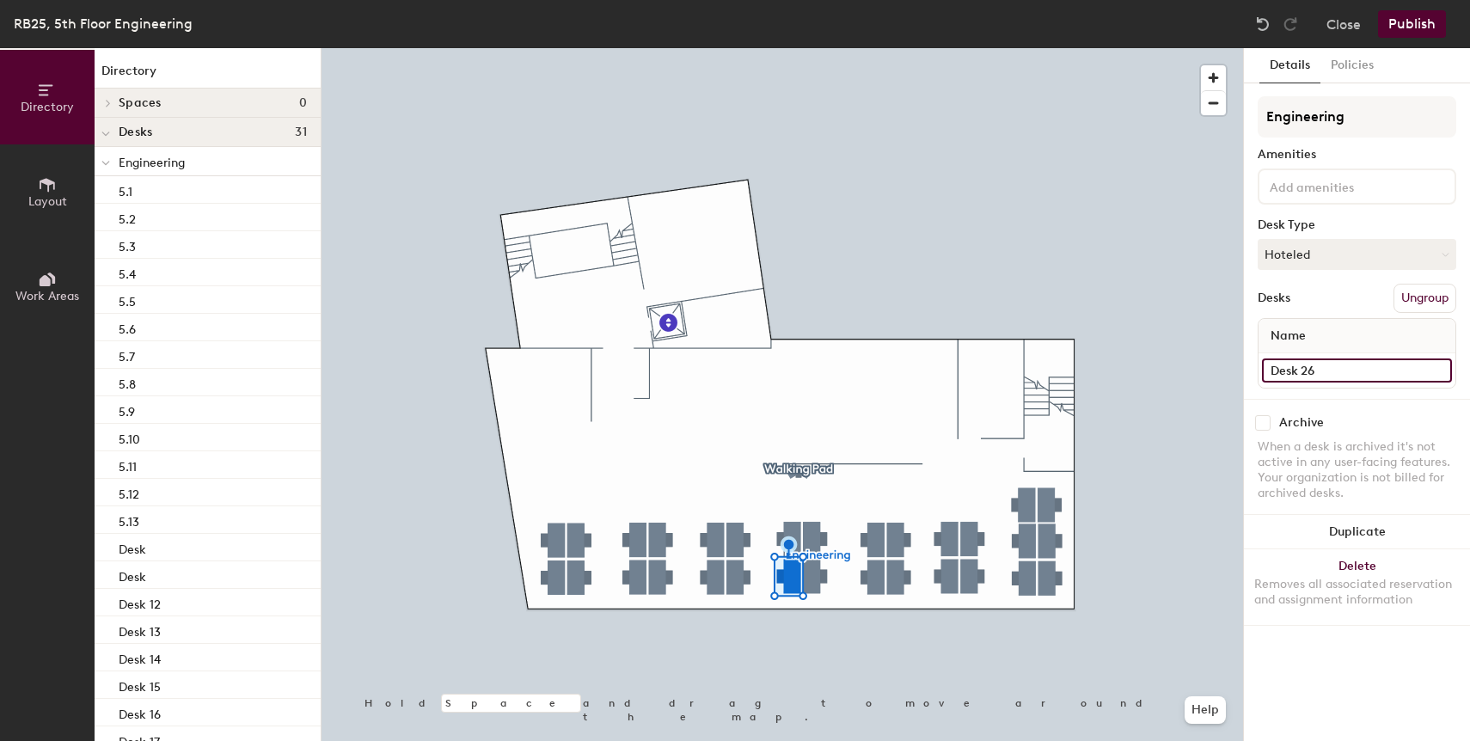
click at [1289, 374] on input "Desk 26" at bounding box center [1357, 370] width 190 height 24
paste input "5.10"
type input "5.14"
click at [1311, 371] on input "Desk 19" at bounding box center [1357, 370] width 190 height 24
paste input "5.10"
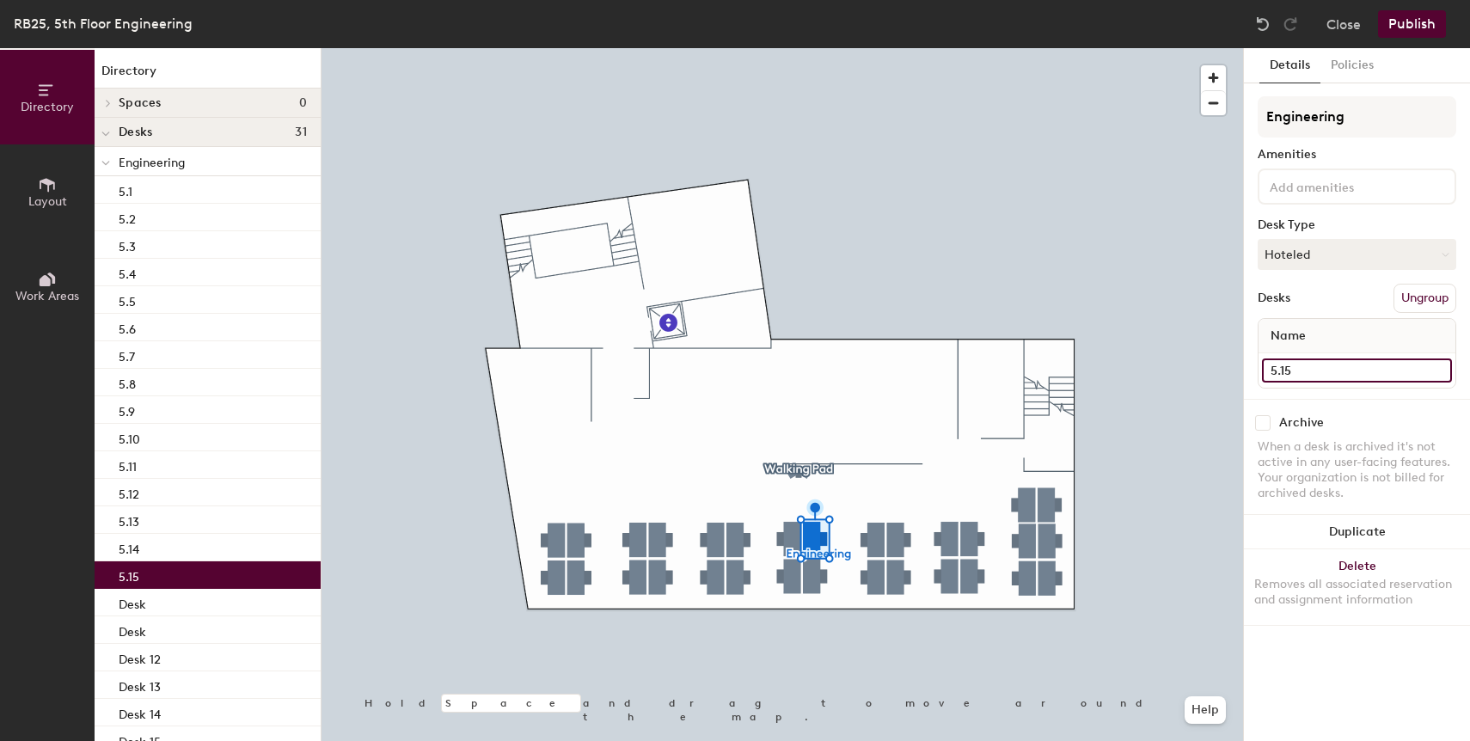
type input "5.15"
click at [824, 48] on div at bounding box center [783, 48] width 922 height 0
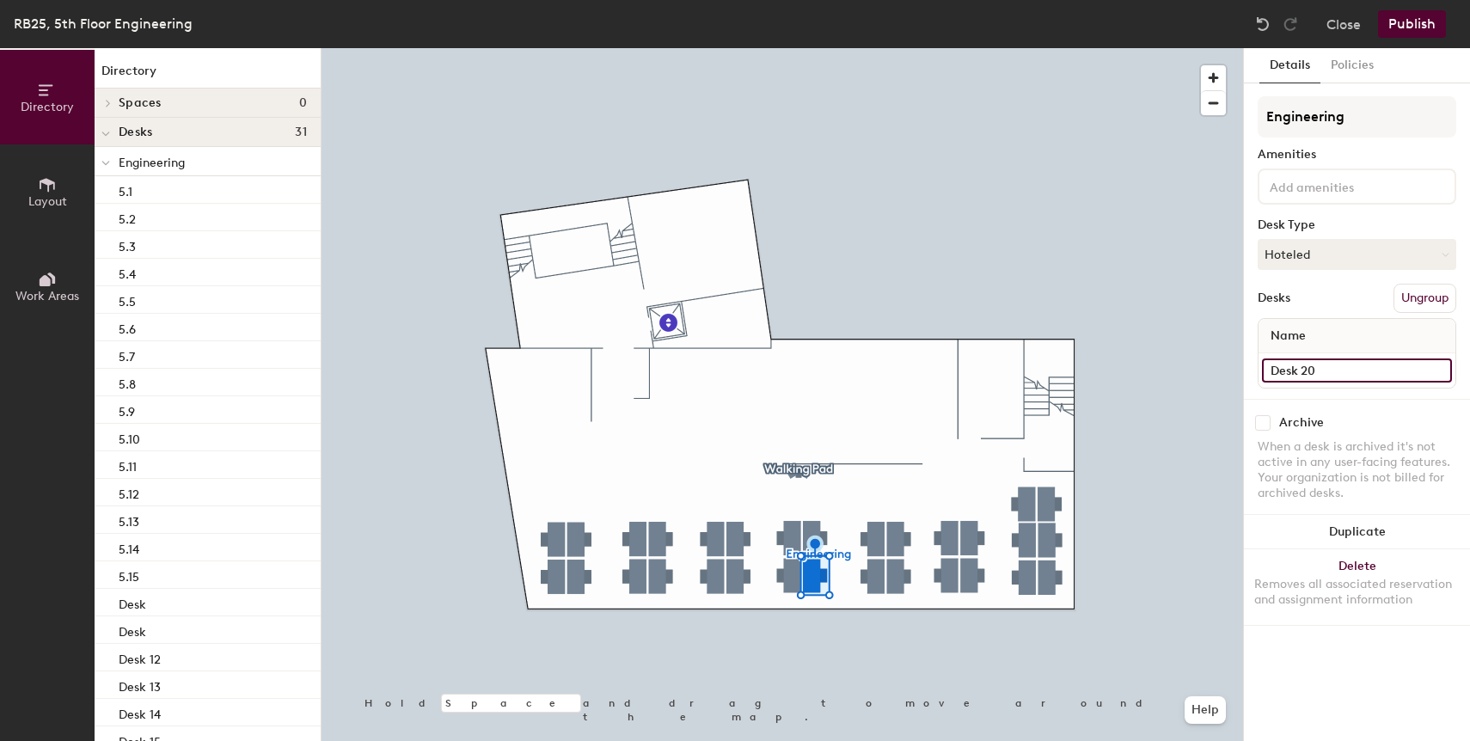
click at [1351, 369] on input "Desk 20" at bounding box center [1357, 370] width 190 height 24
paste input "5"
click at [1188, 377] on div "Directory Layout Work Areas Directory Spaces 0 Desks 31 Engineering 5.1 5.2 5.3…" at bounding box center [735, 394] width 1470 height 693
click at [1289, 365] on input "5.16" at bounding box center [1357, 370] width 190 height 24
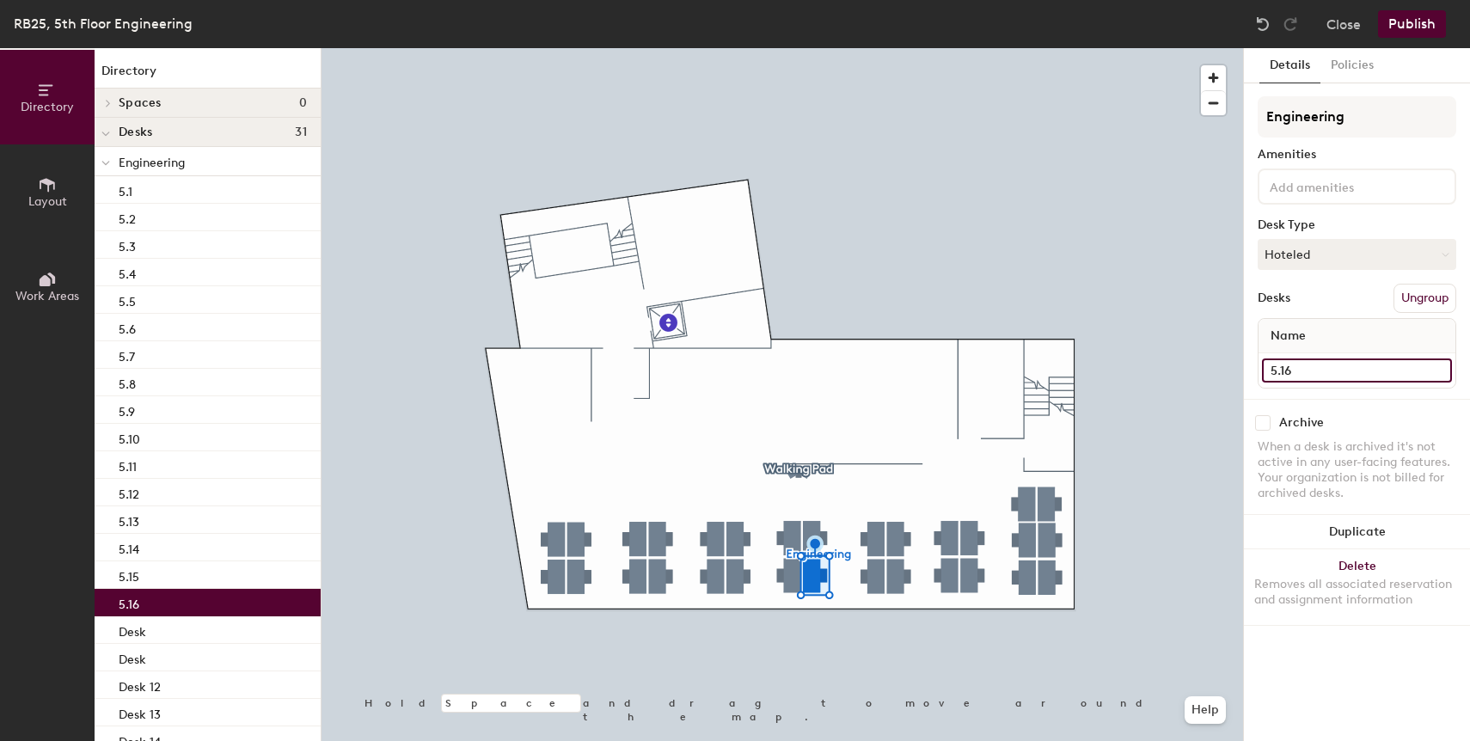
click at [1289, 365] on input "5.16" at bounding box center [1357, 370] width 190 height 24
type input "5.16"
click at [876, 48] on div at bounding box center [783, 48] width 922 height 0
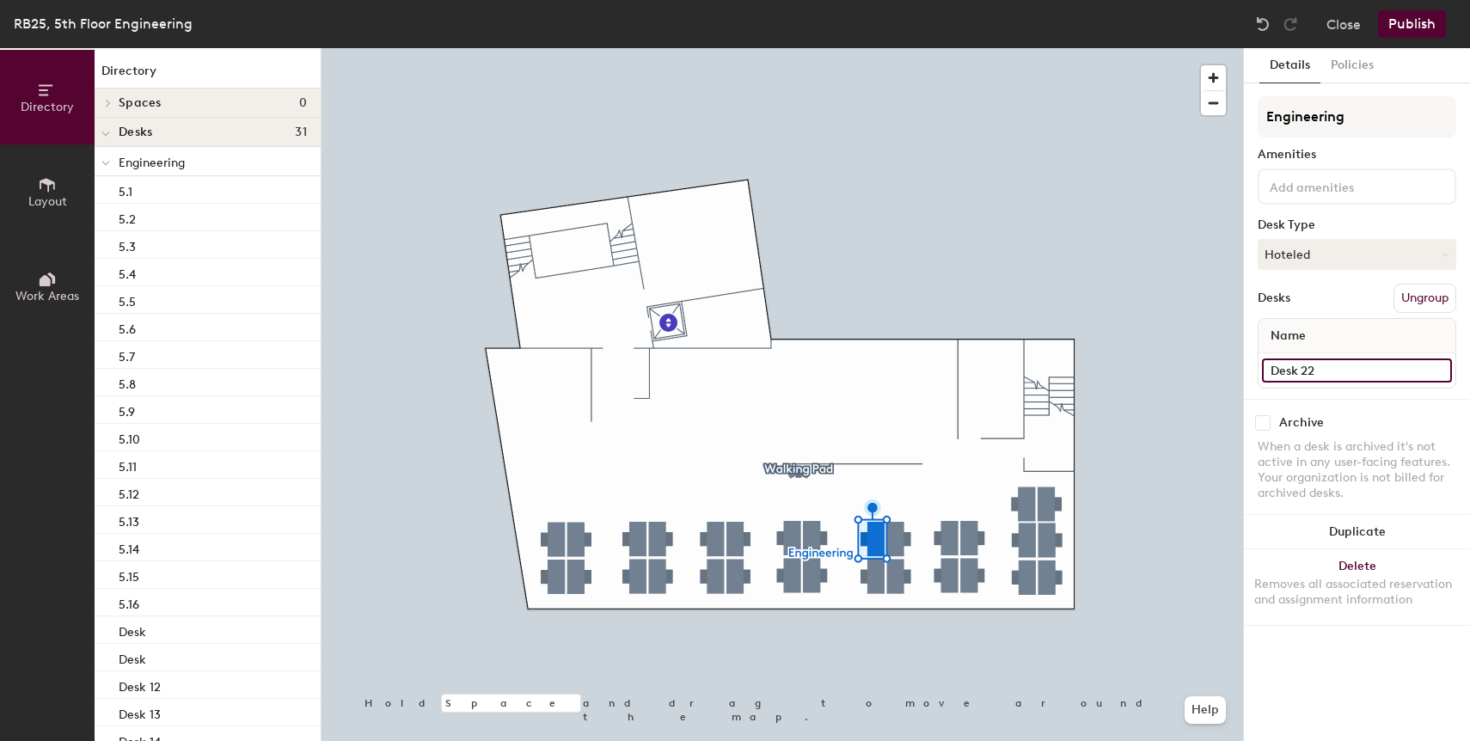
click at [1296, 378] on input "Desk 22" at bounding box center [1357, 370] width 190 height 24
paste input "5.16"
type input "5.17"
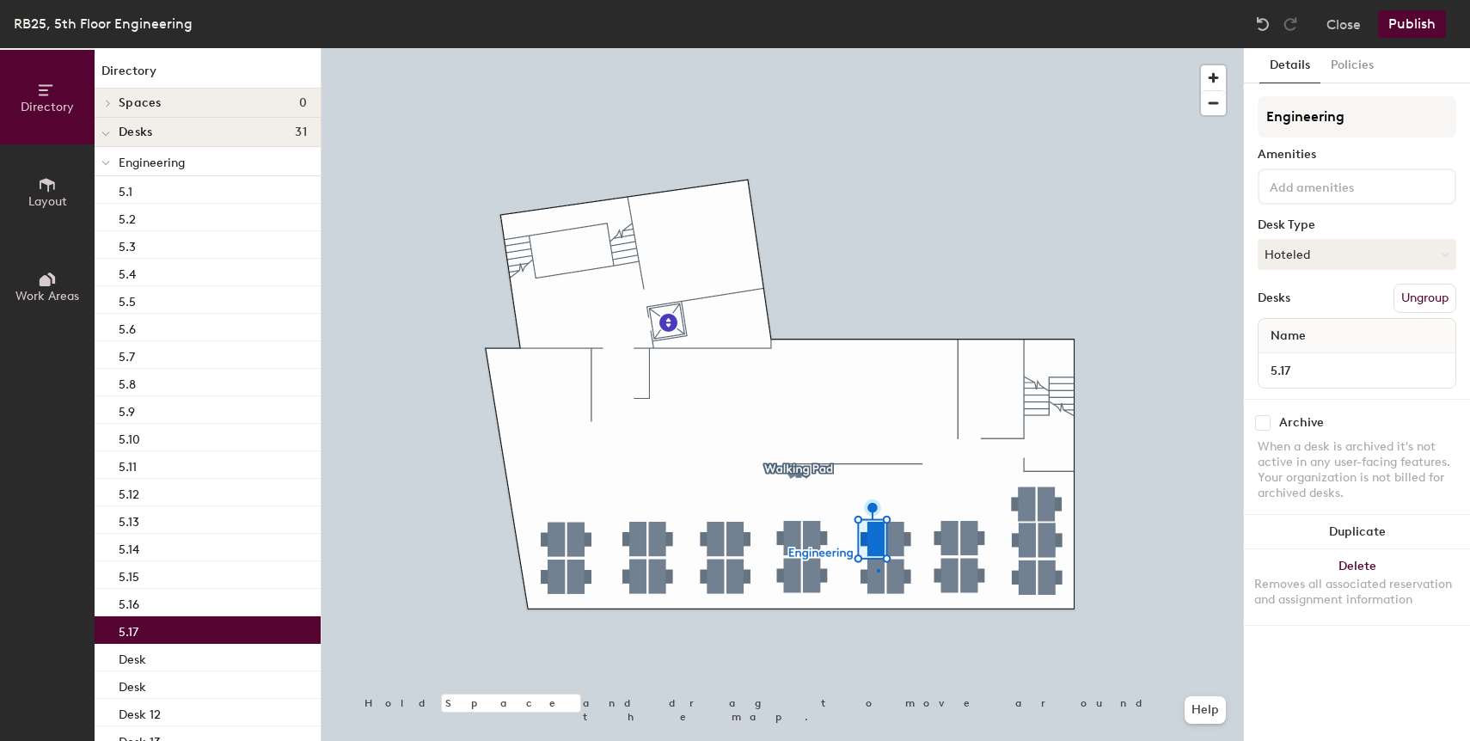
click at [877, 48] on div at bounding box center [783, 48] width 922 height 0
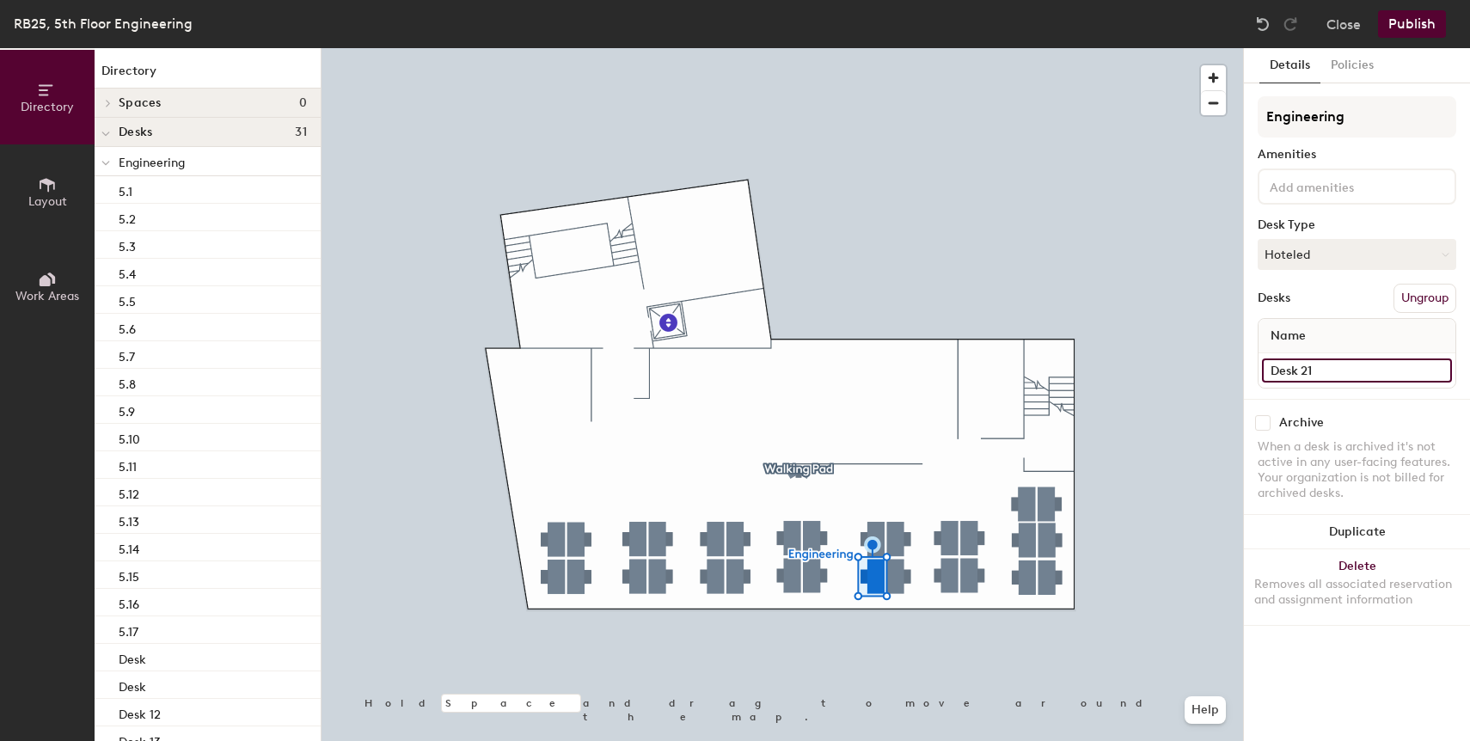
click at [1342, 371] on input "Desk 21" at bounding box center [1357, 370] width 190 height 24
paste input "5.16"
type input "5.17"
click at [1321, 376] on input "Desk 24" at bounding box center [1357, 370] width 190 height 24
paste input "5.16"
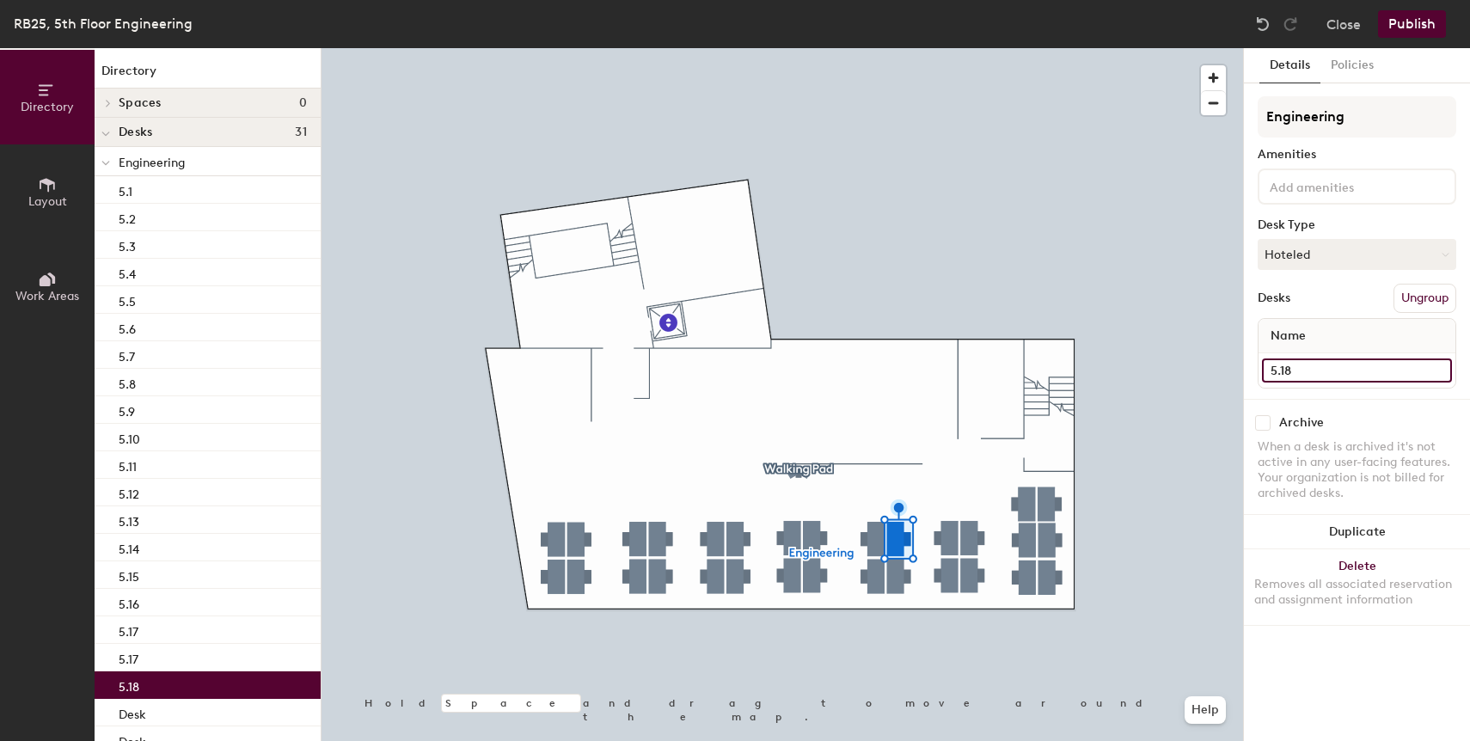
type input "5.18"
click at [875, 48] on div at bounding box center [783, 48] width 922 height 0
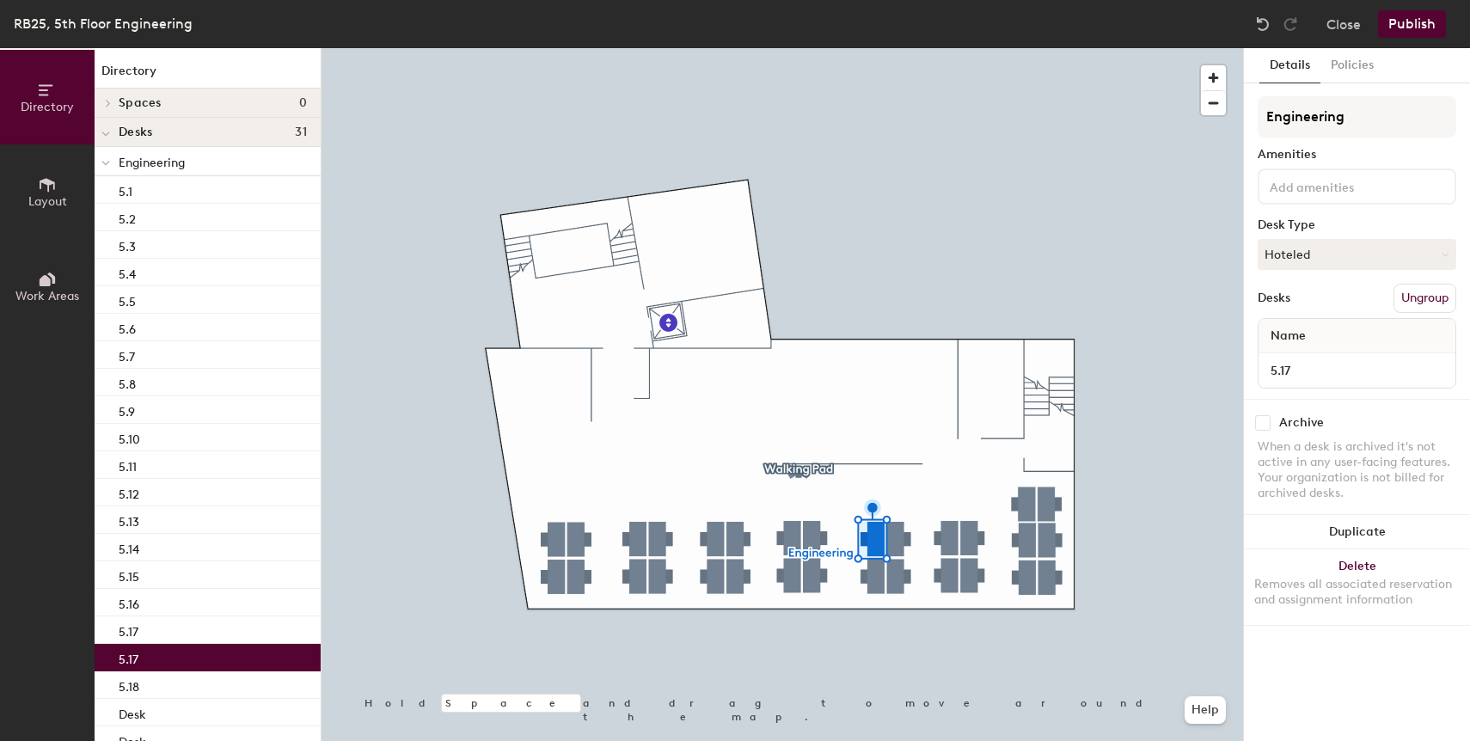
click at [875, 48] on div at bounding box center [783, 48] width 922 height 0
click at [1299, 375] on input "5.17" at bounding box center [1357, 370] width 190 height 24
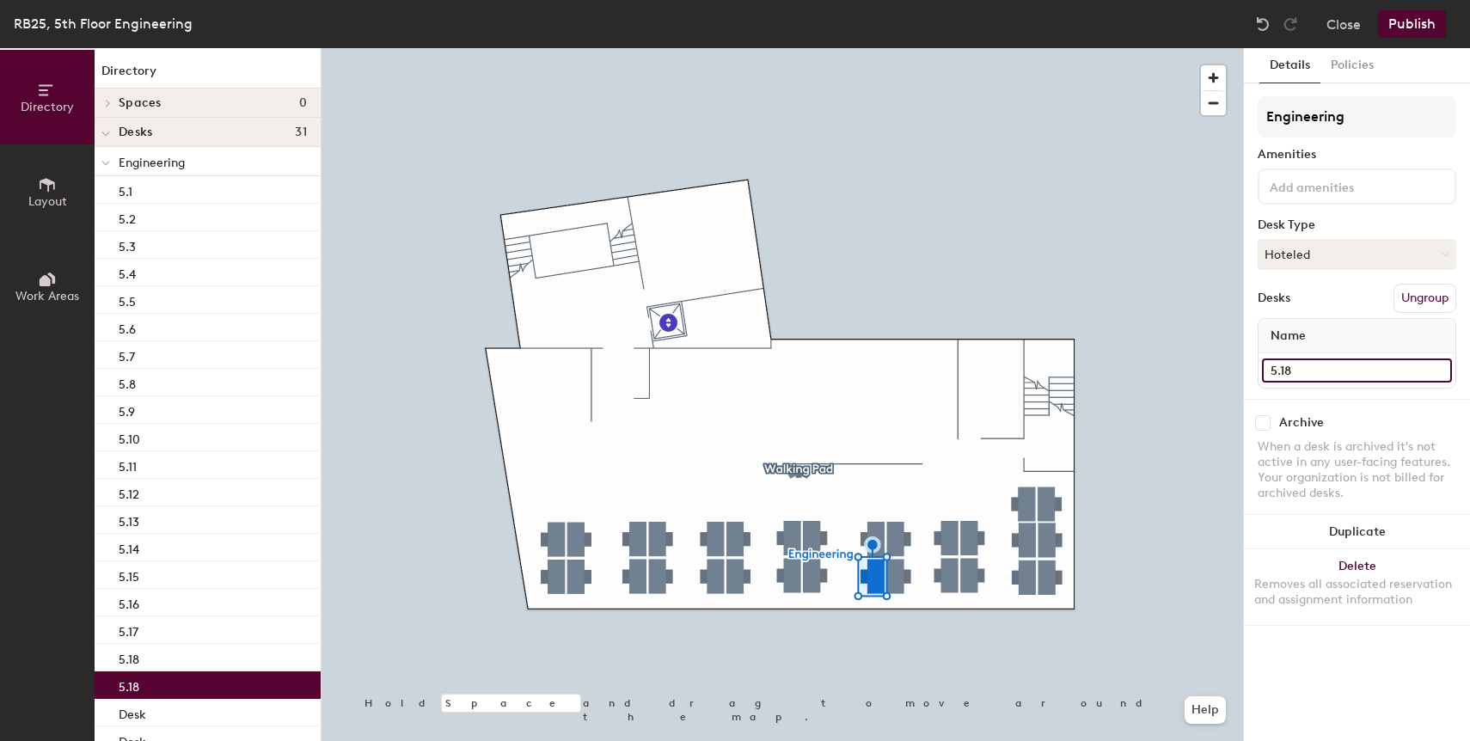
type input "5.18"
click at [920, 48] on div at bounding box center [783, 48] width 922 height 0
click at [1326, 368] on input "5.18" at bounding box center [1357, 370] width 190 height 24
type input "5.19"
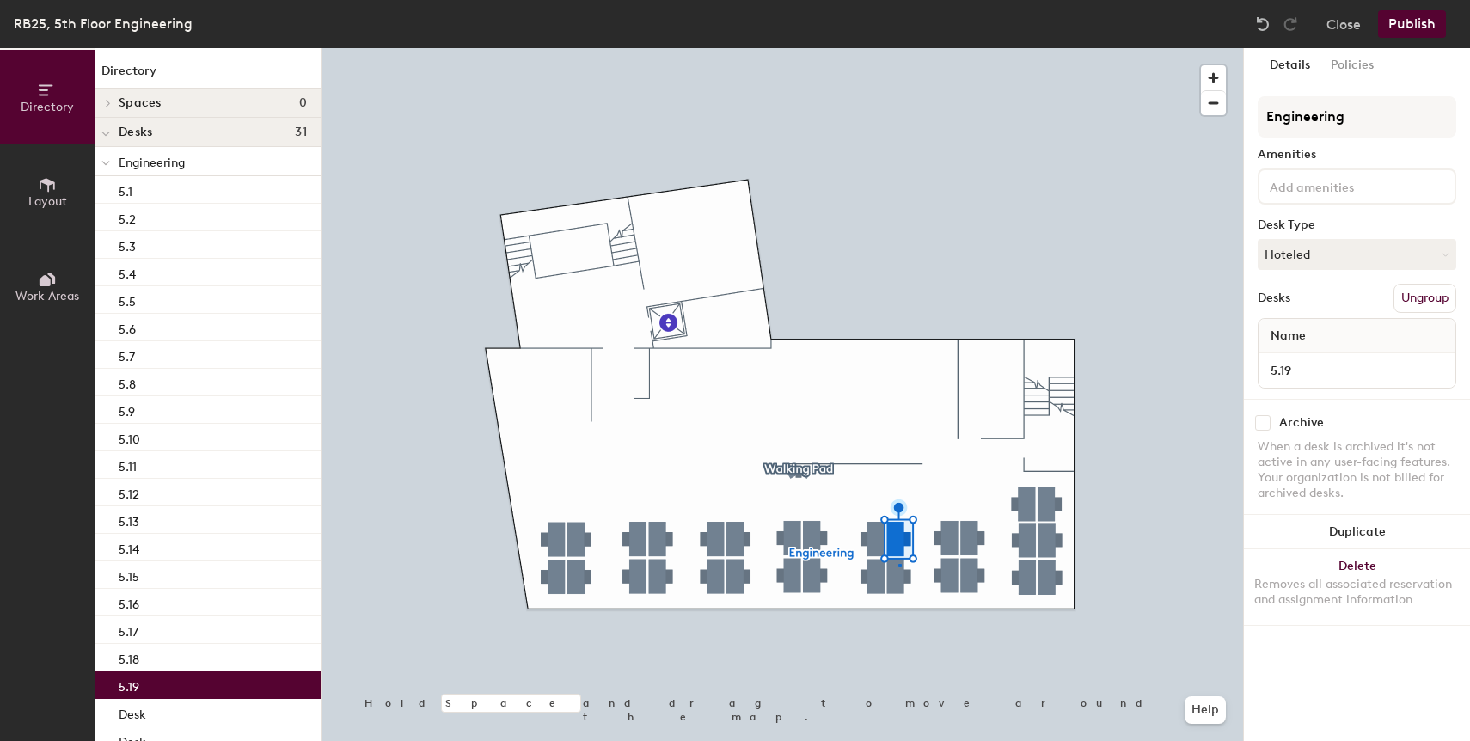
click at [898, 48] on div at bounding box center [783, 48] width 922 height 0
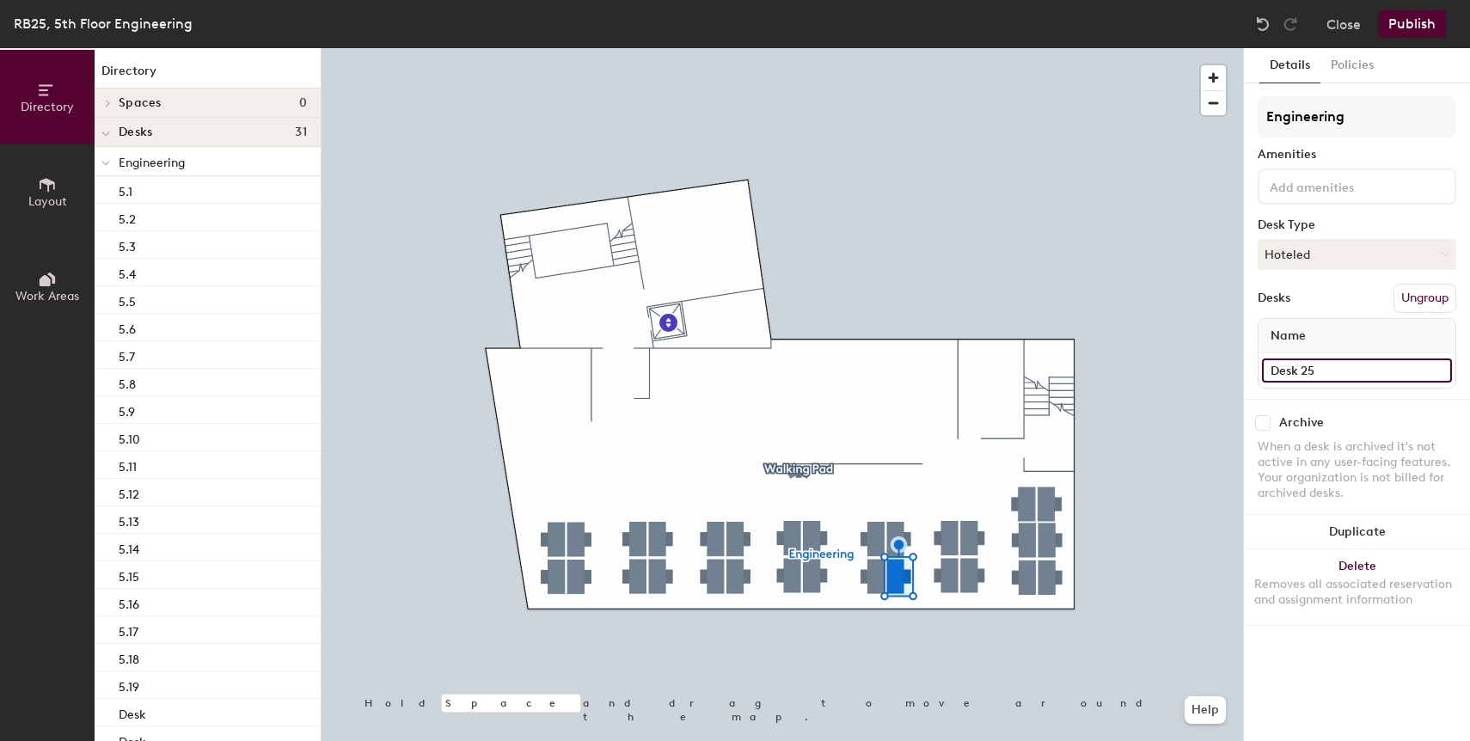
click at [1331, 372] on input "Desk 25" at bounding box center [1357, 370] width 190 height 24
paste input "5.16"
type input "5.20"
click at [1348, 364] on input "Desk 18" at bounding box center [1357, 370] width 190 height 24
paste input "5.20"
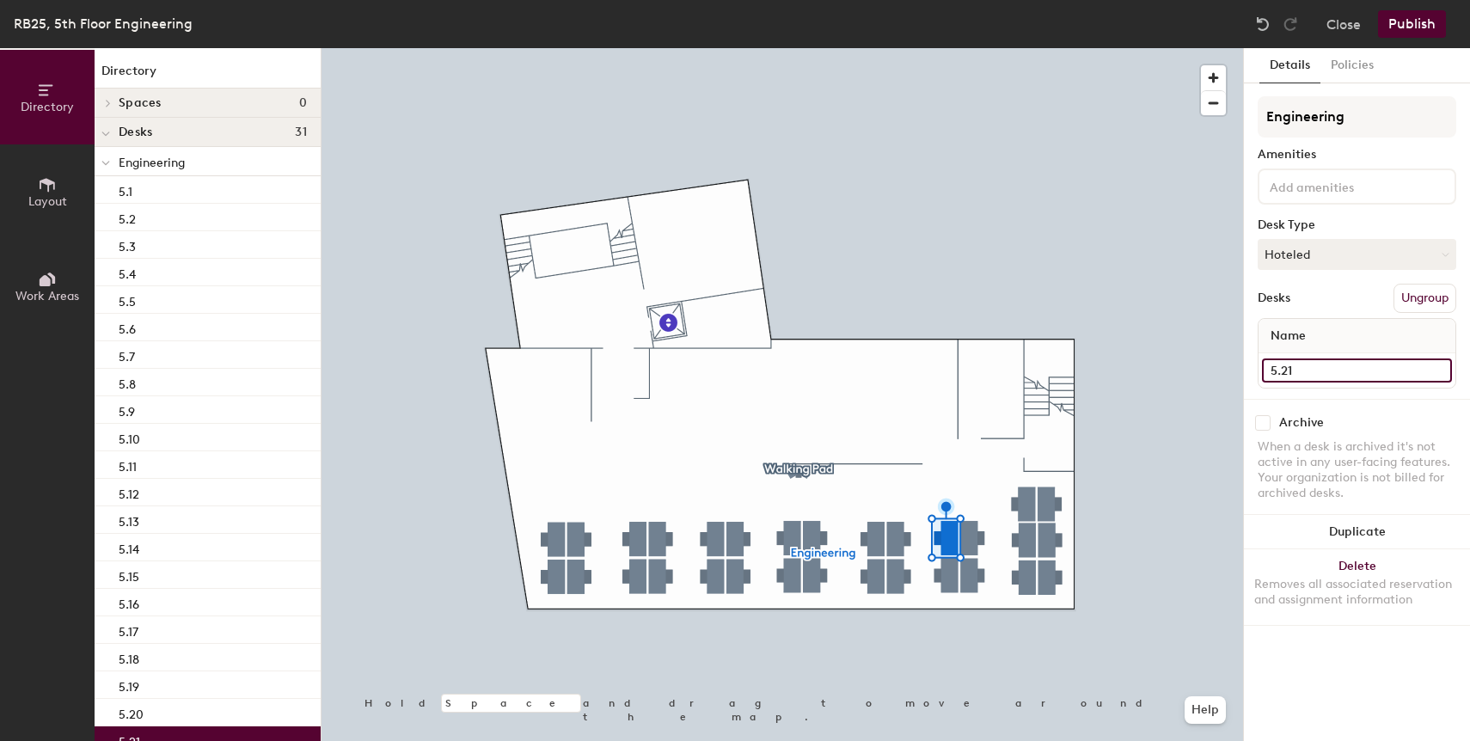
type input "5.21"
click at [1318, 371] on input "Desk 17" at bounding box center [1357, 370] width 190 height 24
paste input "5.20"
type input "5.22"
click at [1339, 370] on input "Desk 14" at bounding box center [1357, 370] width 190 height 24
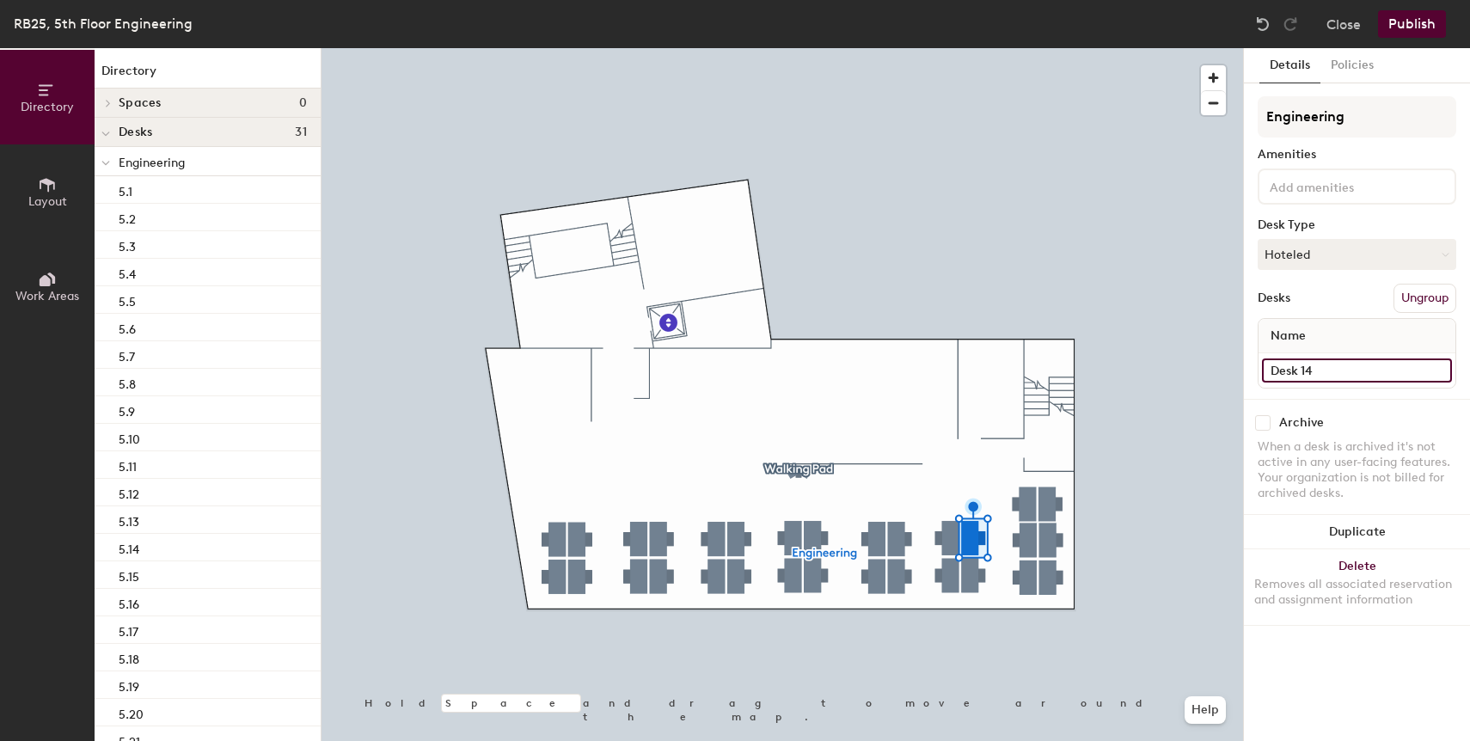
paste input "5.20"
type input "5.23"
click at [1319, 361] on input "Desk 15" at bounding box center [1357, 370] width 190 height 24
paste input "5.20"
type input "5.24"
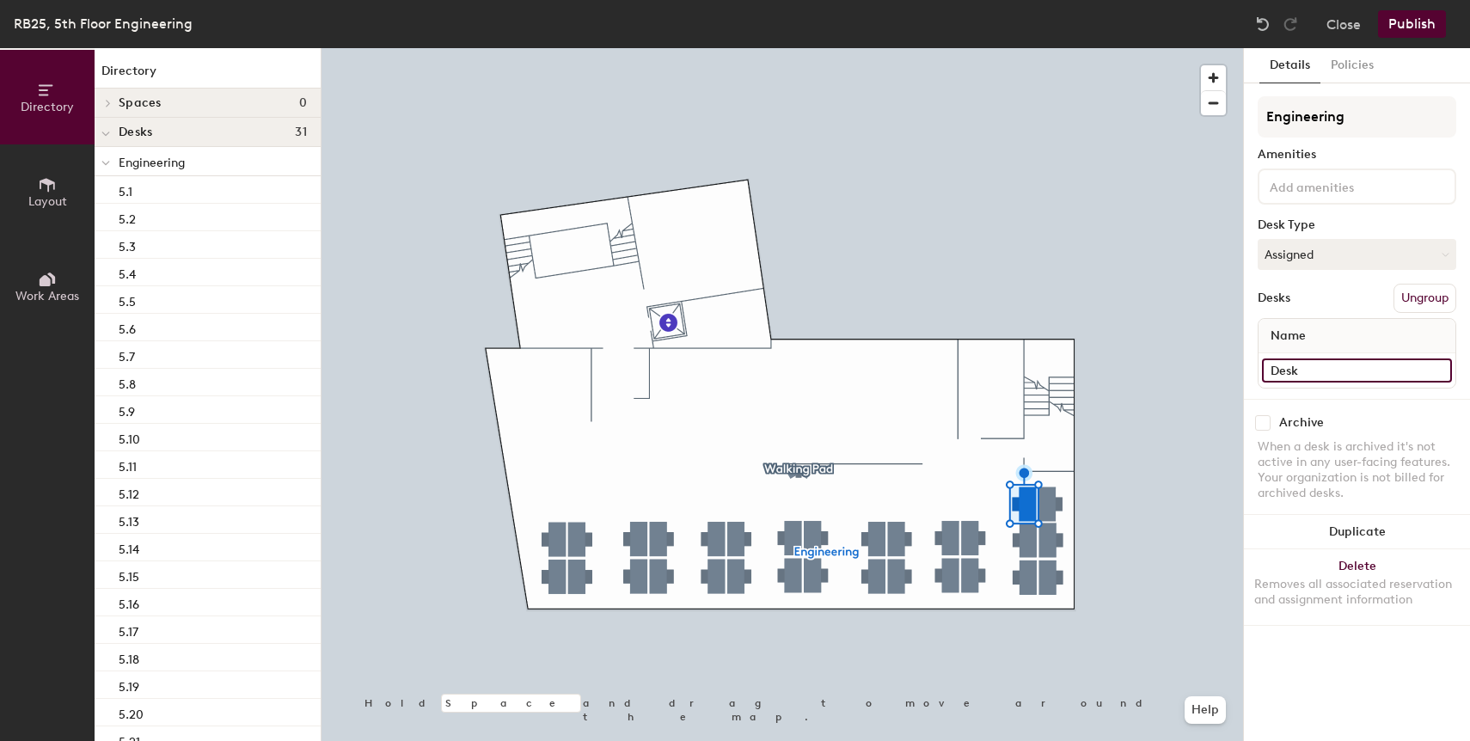
click at [1295, 375] on input "Desk" at bounding box center [1357, 370] width 190 height 24
paste input "5.20"
type input "5.20"
click at [1289, 371] on input "5.20" at bounding box center [1357, 370] width 190 height 24
paste input
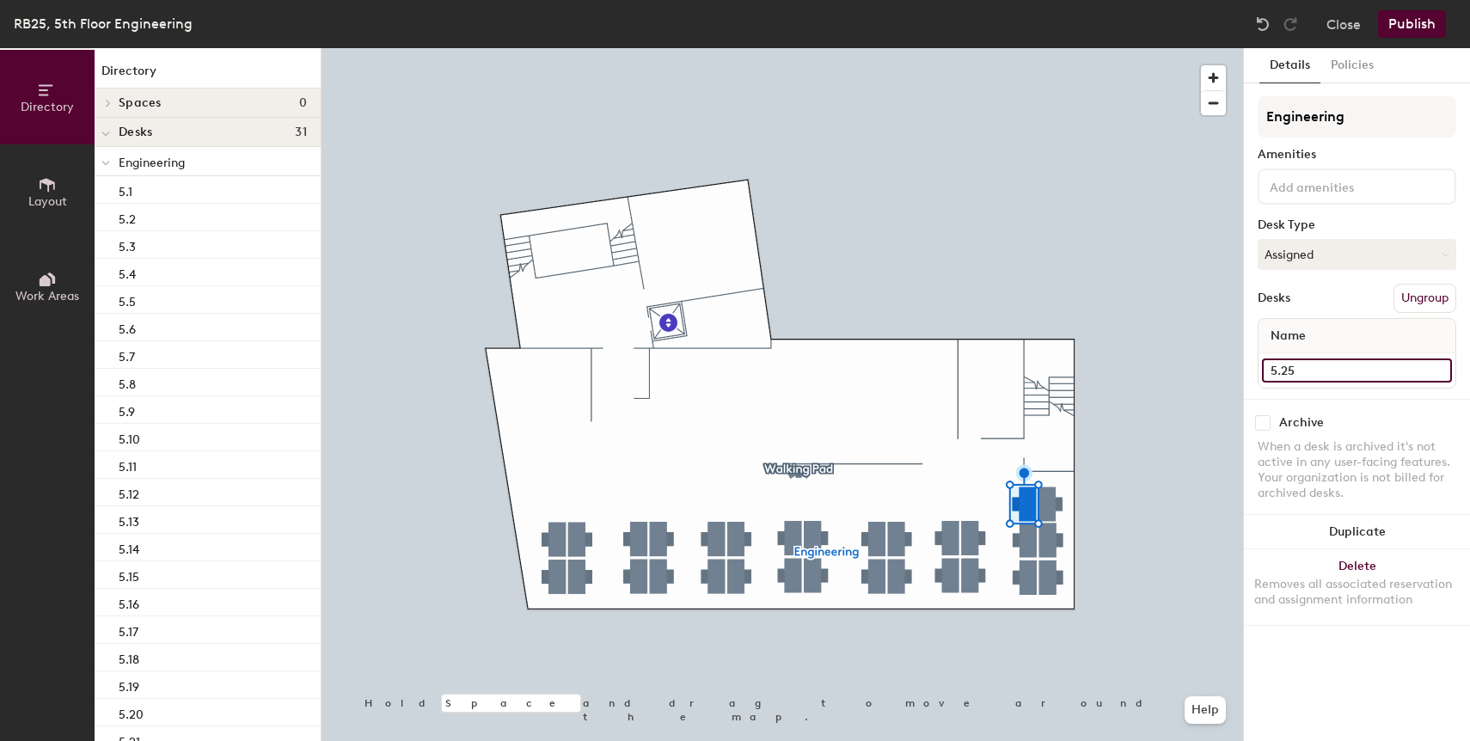
type input "5.25"
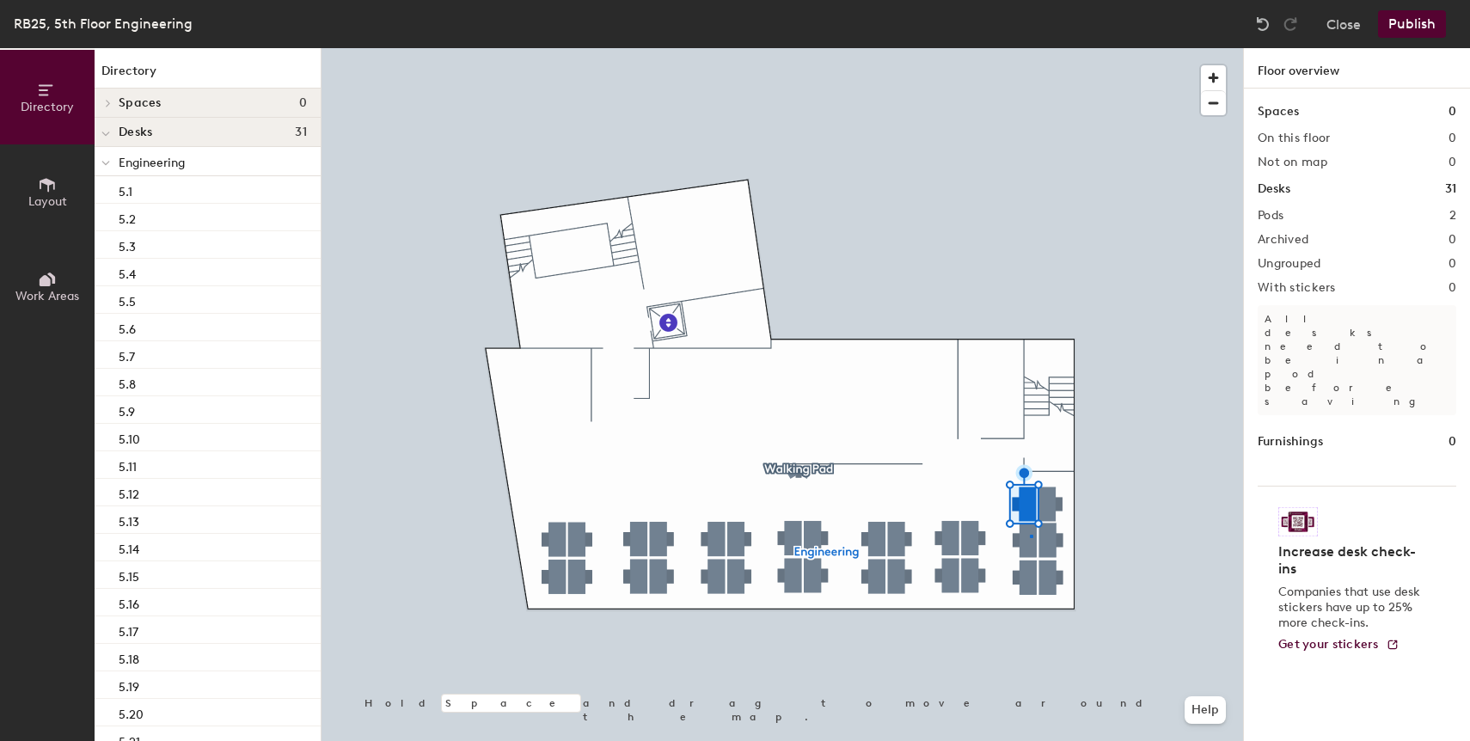
click at [1030, 48] on div at bounding box center [783, 48] width 922 height 0
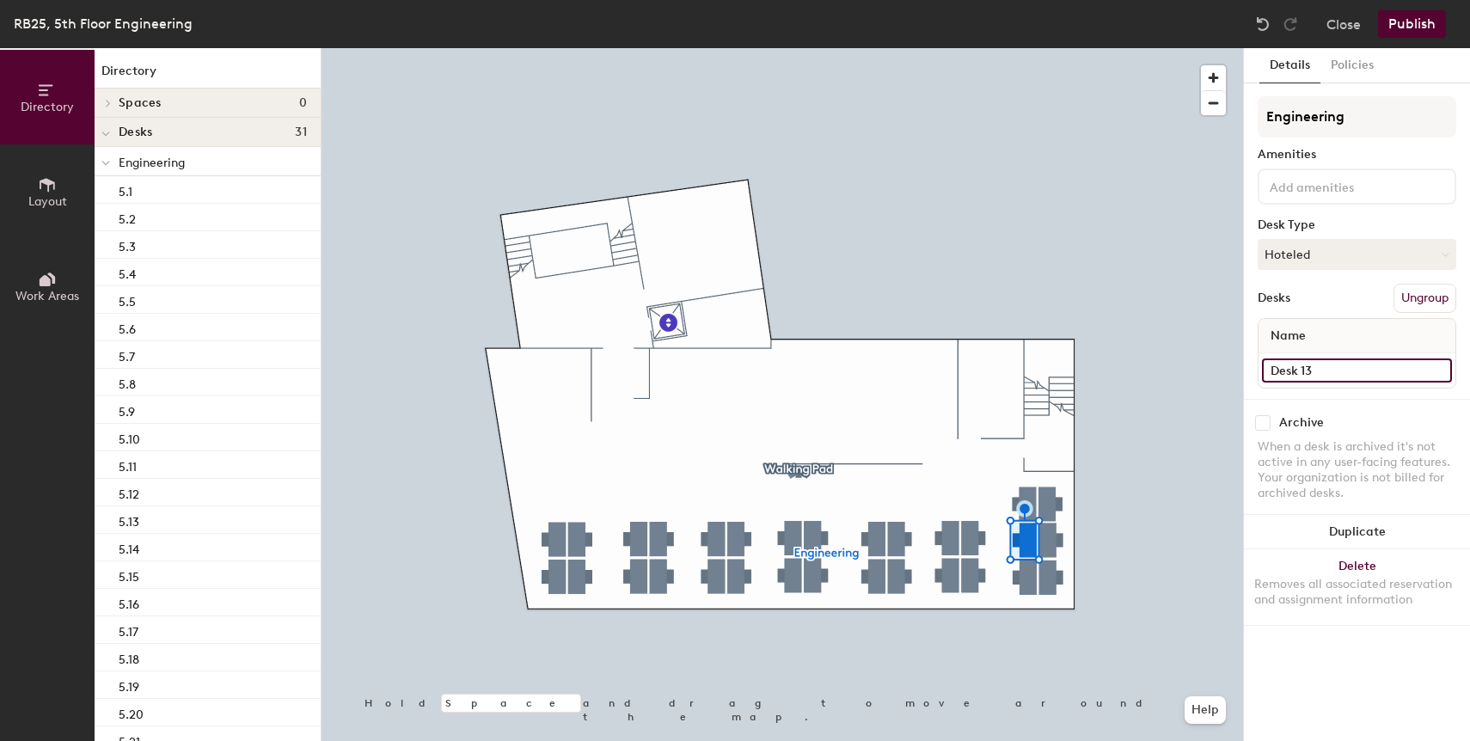
click at [1296, 381] on input "Desk 13" at bounding box center [1357, 370] width 190 height 24
paste input "5.20"
type input "5.26"
click at [1027, 48] on div at bounding box center [783, 48] width 922 height 0
click at [1308, 370] on input "Desk 12" at bounding box center [1357, 370] width 190 height 24
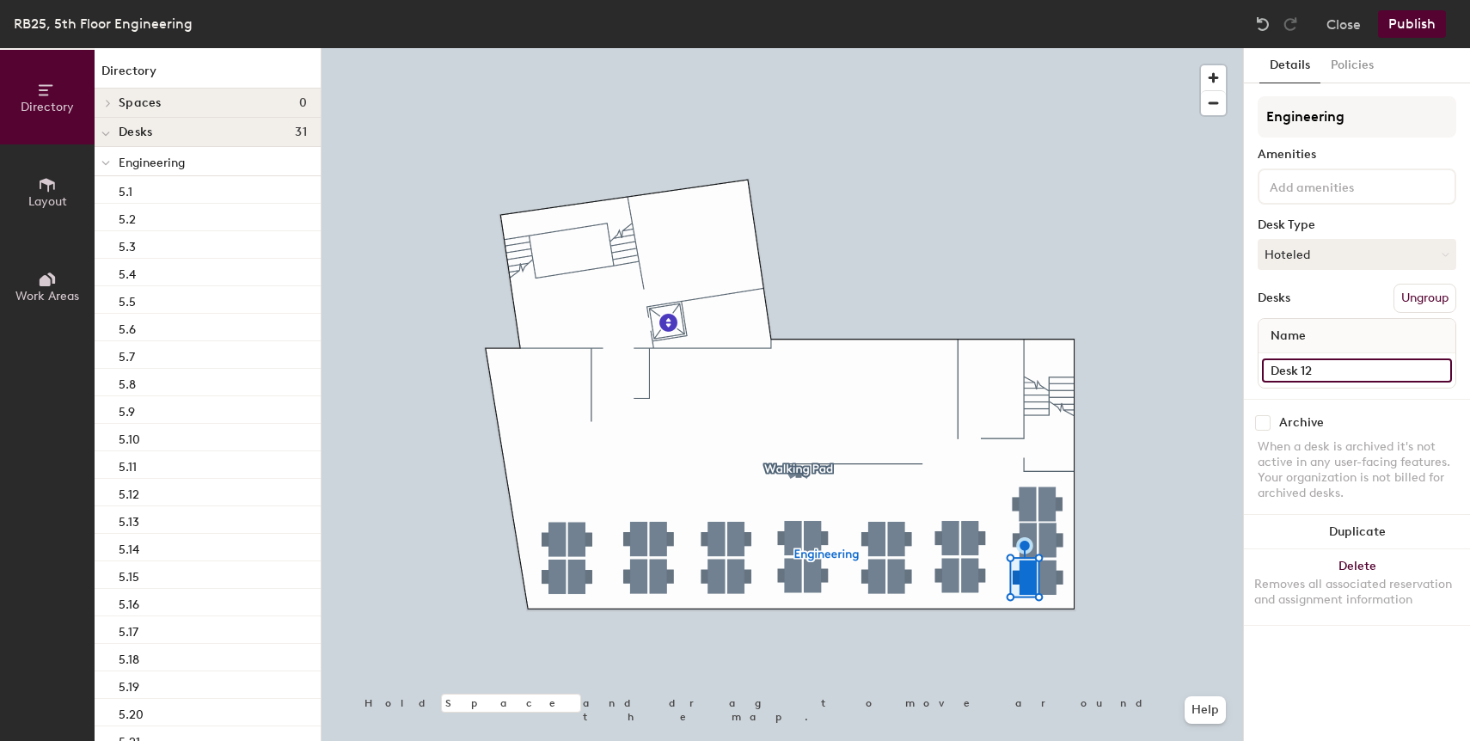
paste input "5.20"
type input "5.27"
click at [1301, 379] on input "Desk" at bounding box center [1357, 370] width 190 height 24
paste input "5.20"
type input "5.28"
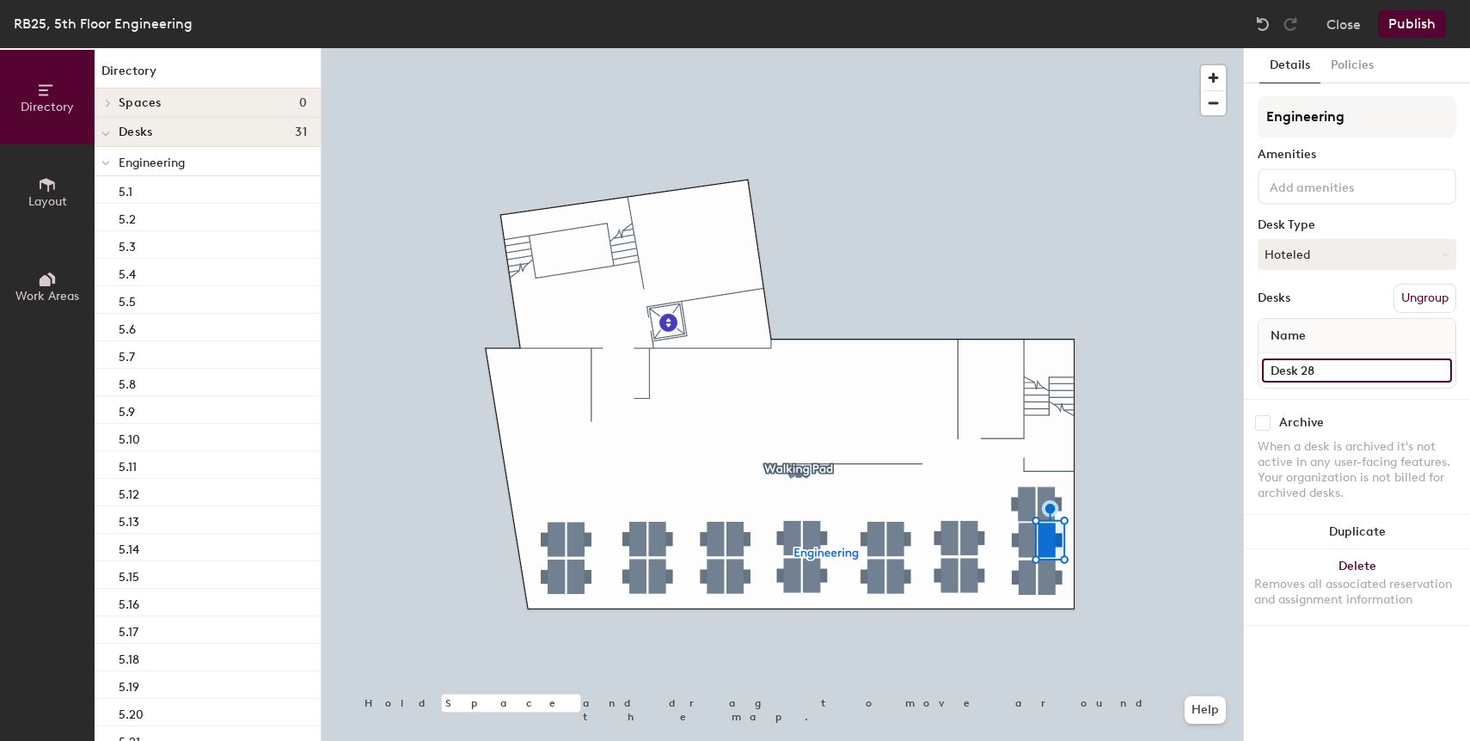
click at [1339, 368] on input "Desk 28" at bounding box center [1357, 370] width 190 height 24
paste input "5.20"
type input "5.29"
click at [1047, 48] on div at bounding box center [783, 48] width 922 height 0
click at [1351, 375] on input "Desk 16" at bounding box center [1357, 370] width 190 height 24
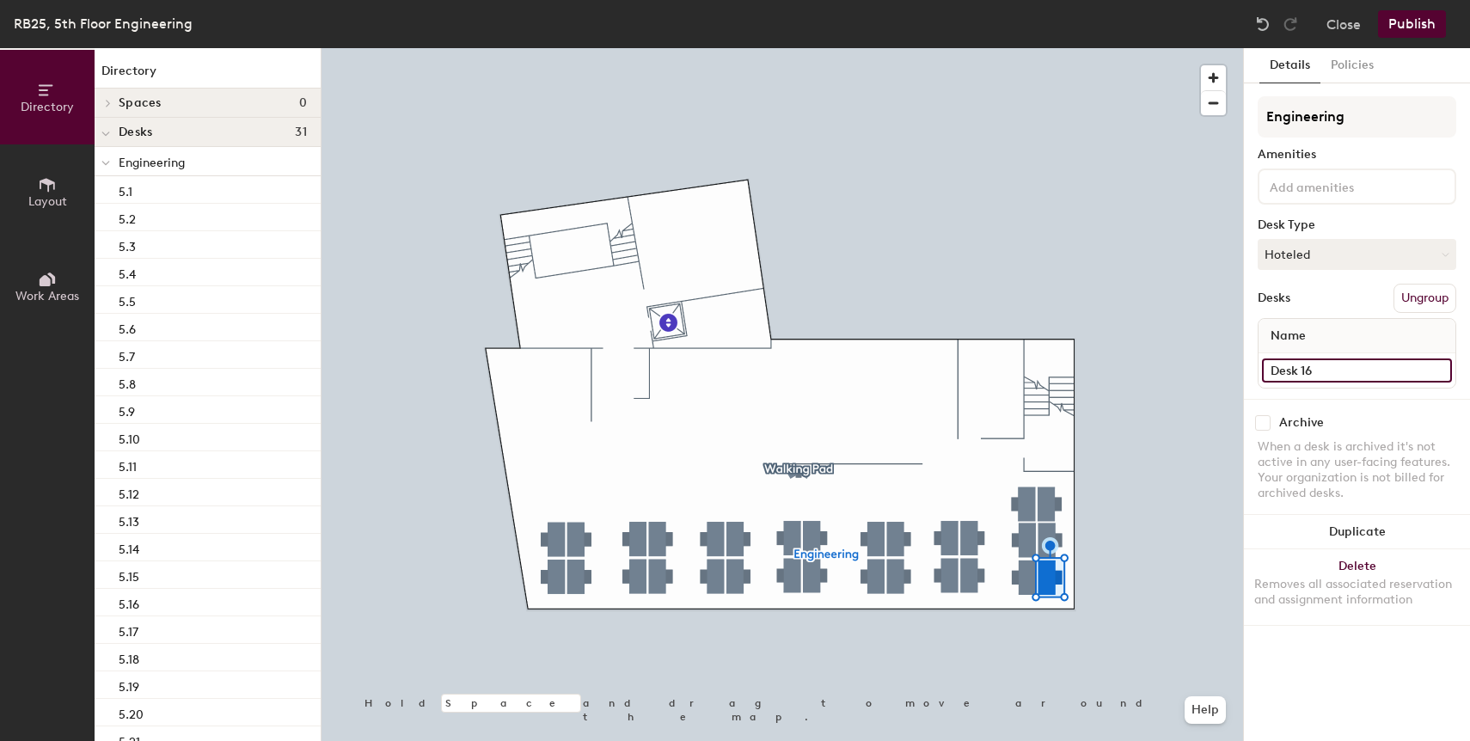
paste input "5.20"
type input "5.30"
click at [1167, 48] on div at bounding box center [783, 48] width 922 height 0
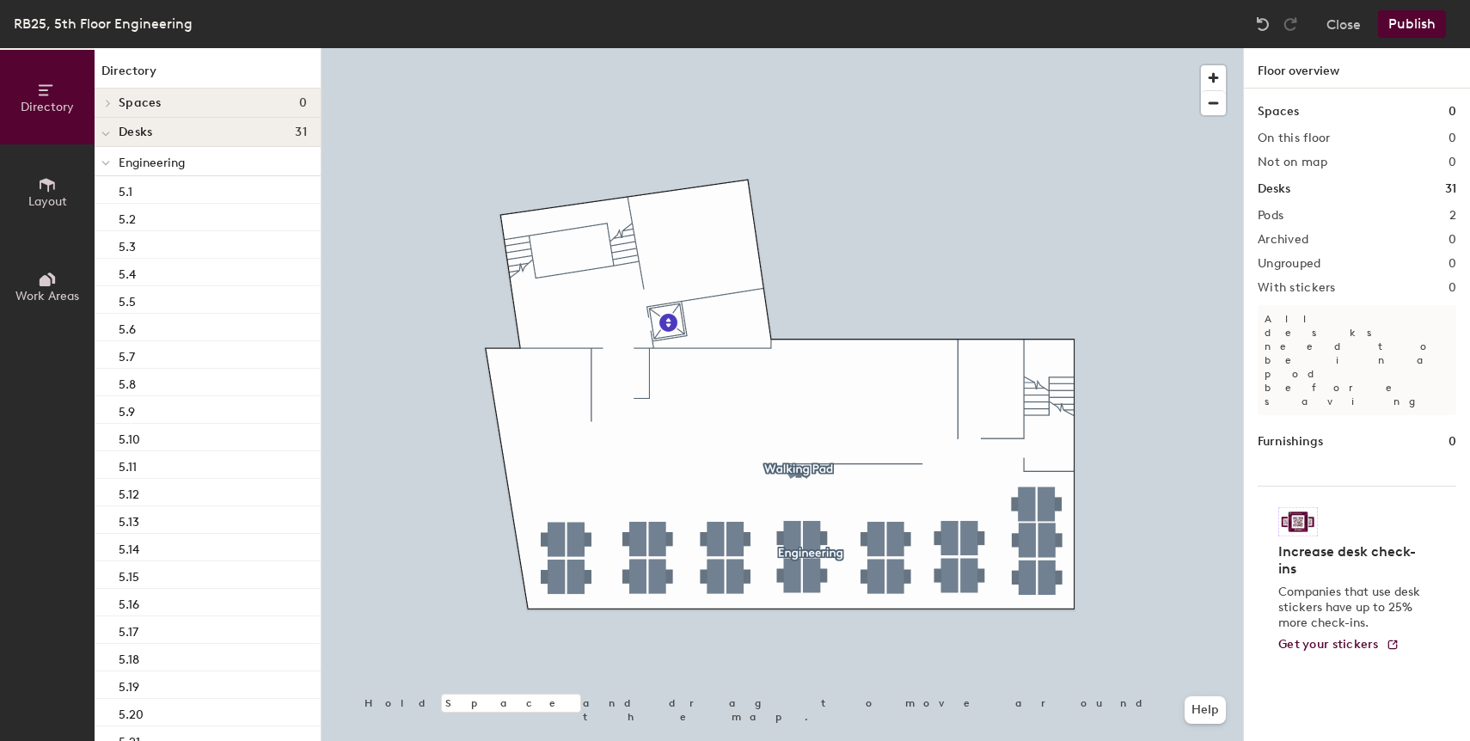
click at [1427, 25] on button "Publish" at bounding box center [1412, 24] width 68 height 28
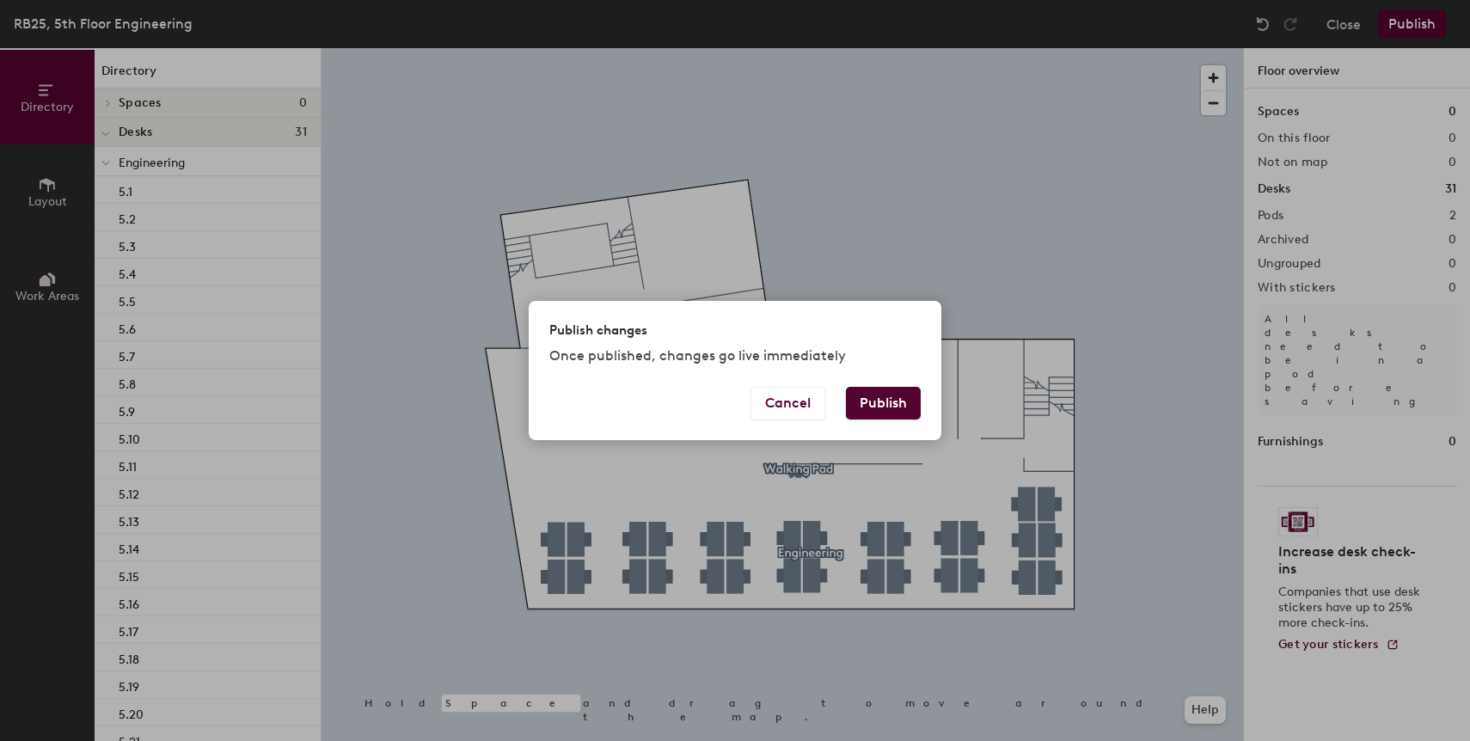
click at [908, 406] on button "Publish" at bounding box center [883, 403] width 75 height 33
